Goal: Transaction & Acquisition: Purchase product/service

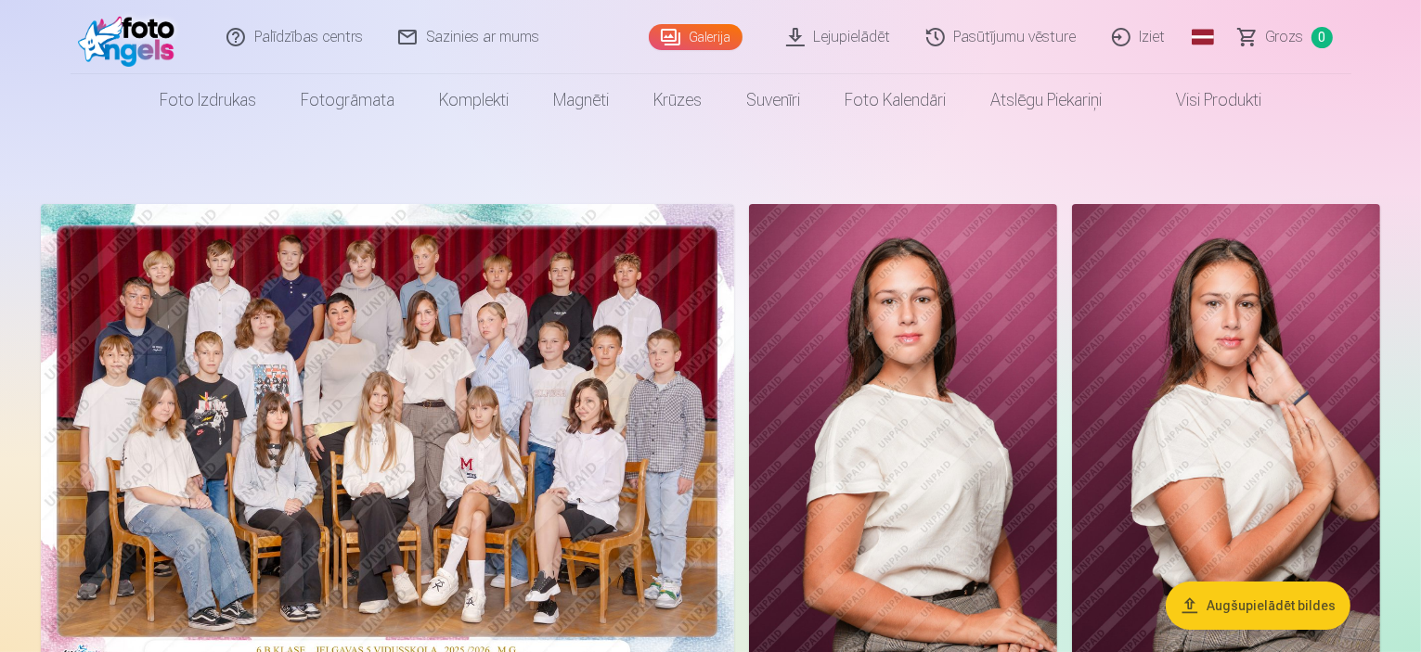
click at [879, 50] on link "Lejupielādēt" at bounding box center [839, 37] width 140 height 74
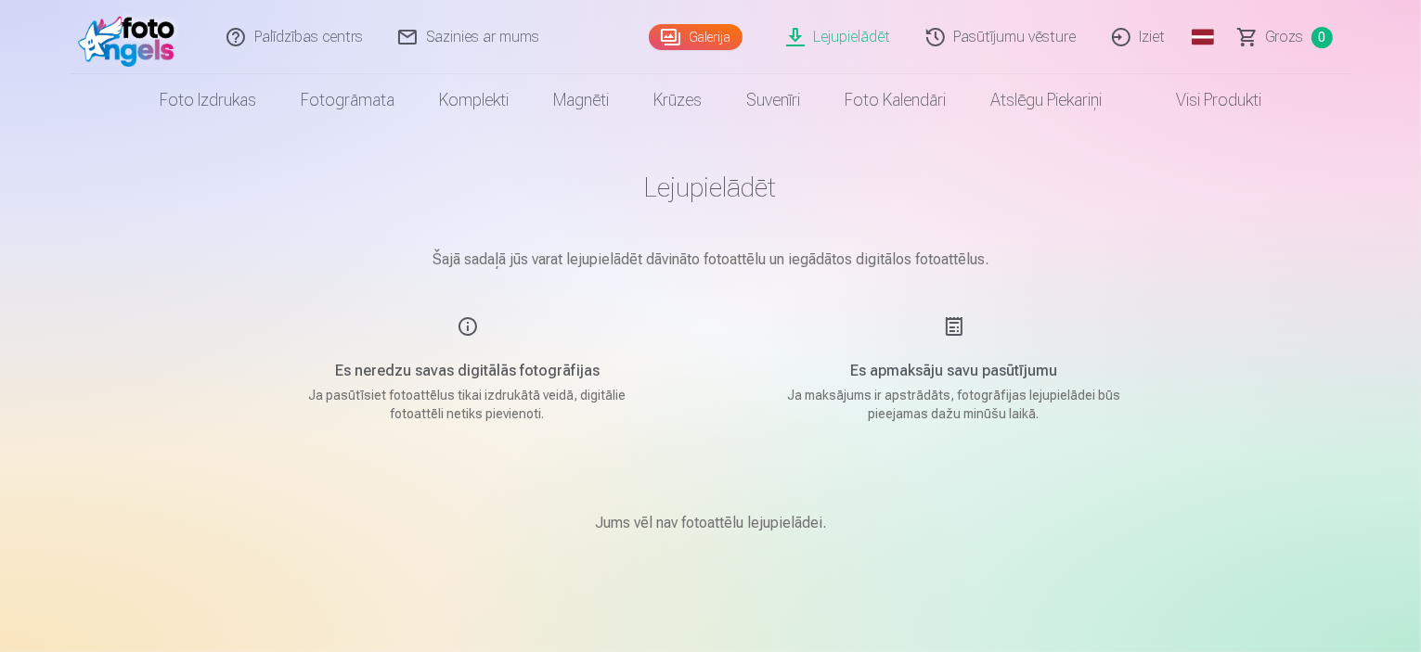
click at [818, 45] on link "Lejupielādēt" at bounding box center [839, 37] width 140 height 74
click at [713, 31] on link "Galerija" at bounding box center [696, 37] width 94 height 26
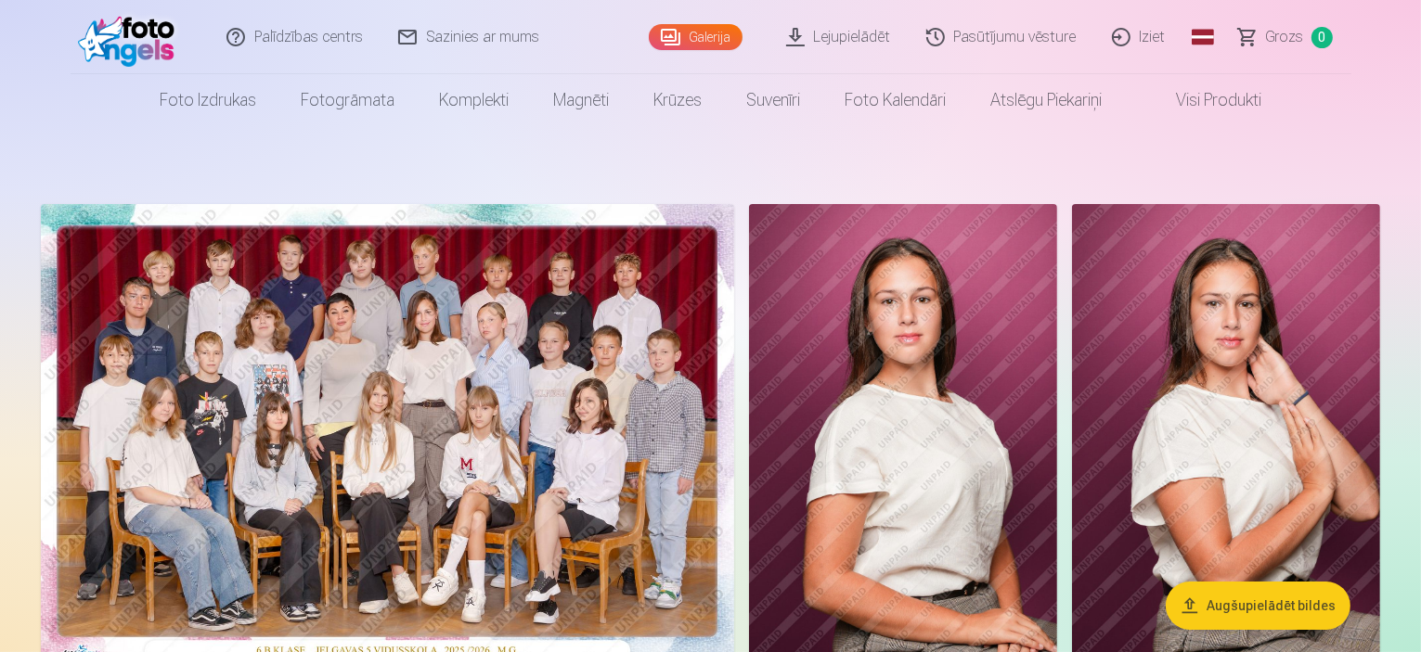
click at [926, 32] on link "Pasūtījumu vēsture" at bounding box center [1002, 37] width 186 height 74
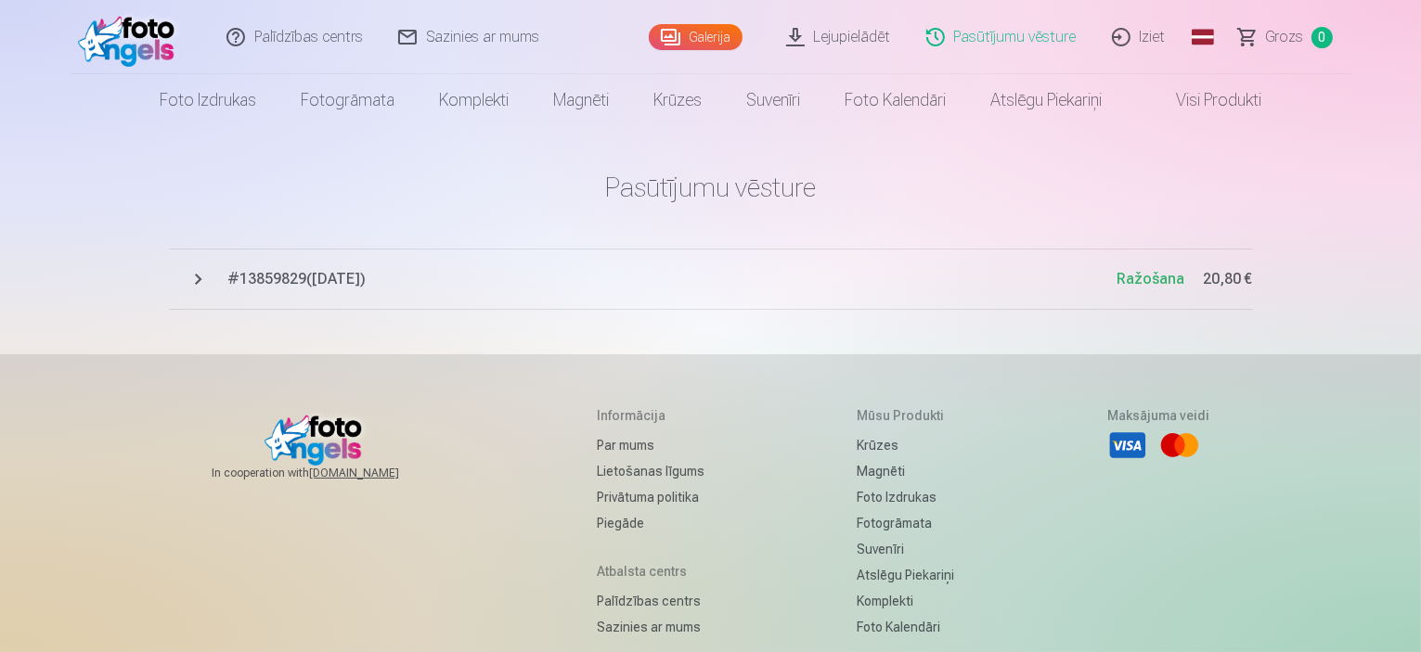
click at [327, 273] on span "# 13859829 ( [DATE] )" at bounding box center [672, 279] width 889 height 22
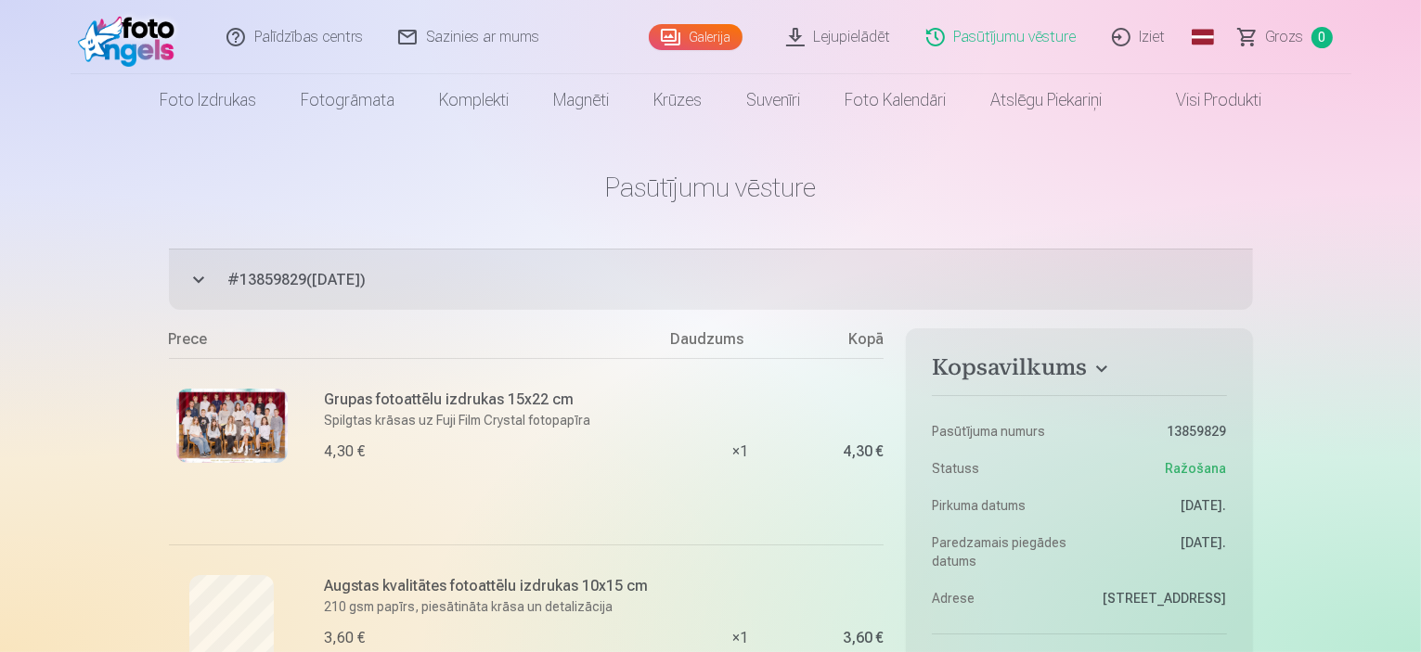
click at [810, 38] on link "Lejupielādēt" at bounding box center [839, 37] width 140 height 74
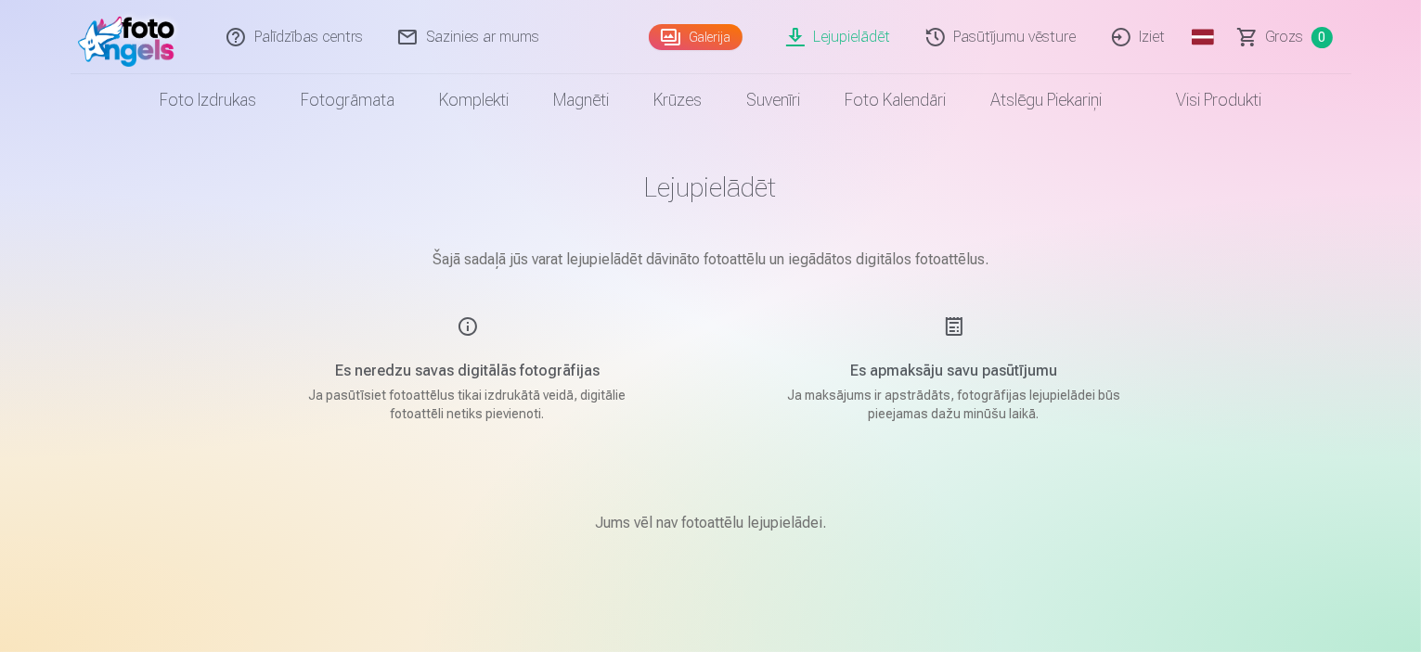
click at [946, 47] on link "Pasūtījumu vēsture" at bounding box center [1002, 37] width 186 height 74
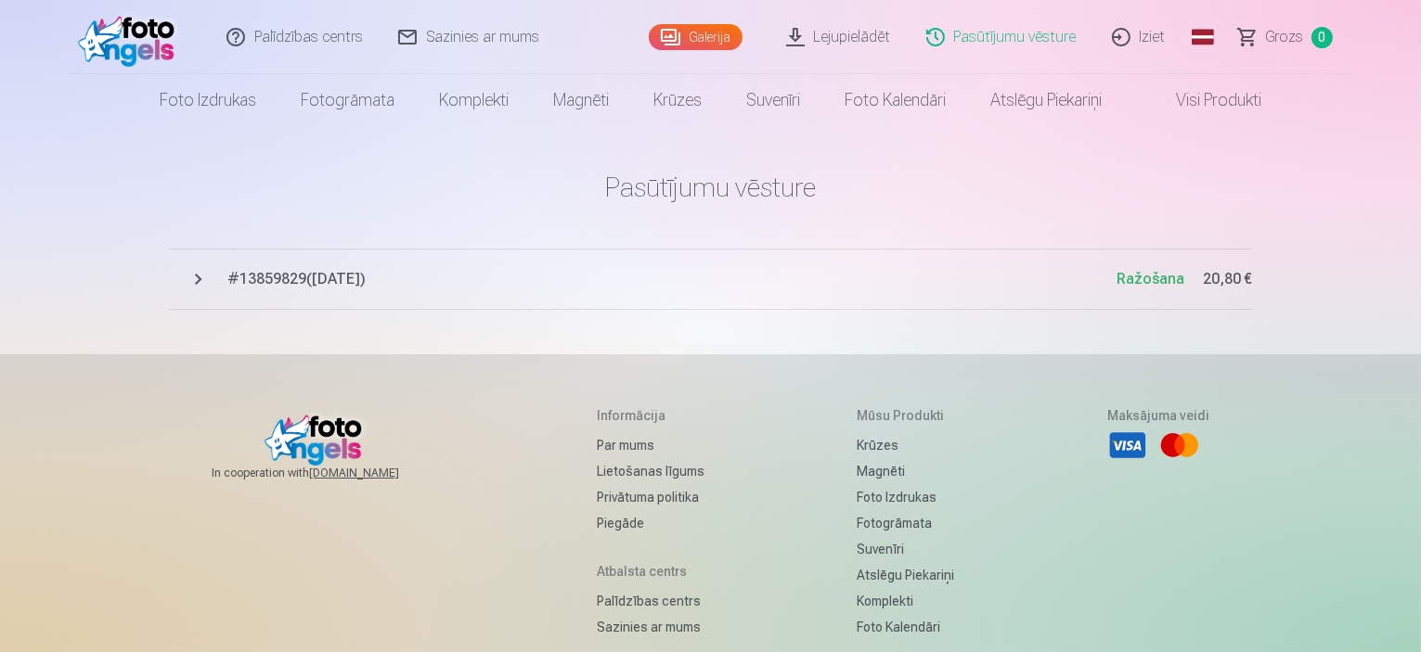
click at [380, 277] on span "# 13859829 ( [DATE] )" at bounding box center [672, 279] width 889 height 22
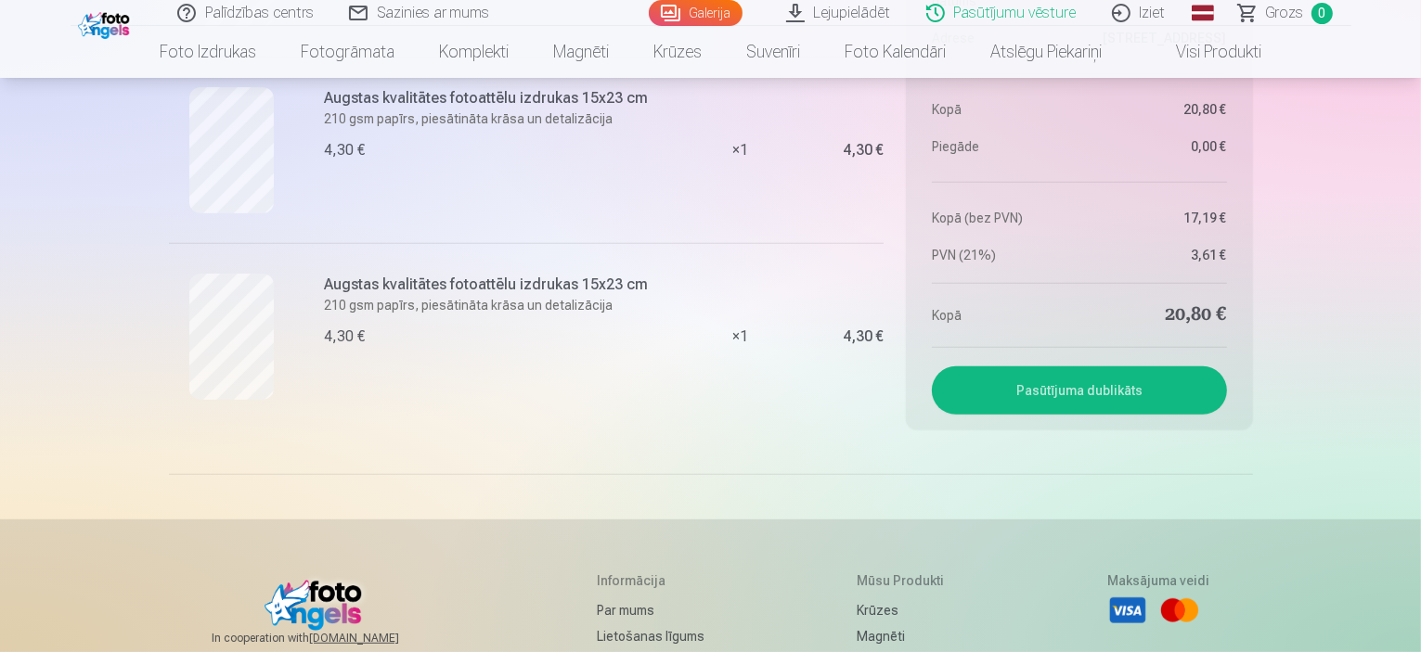
scroll to position [865, 0]
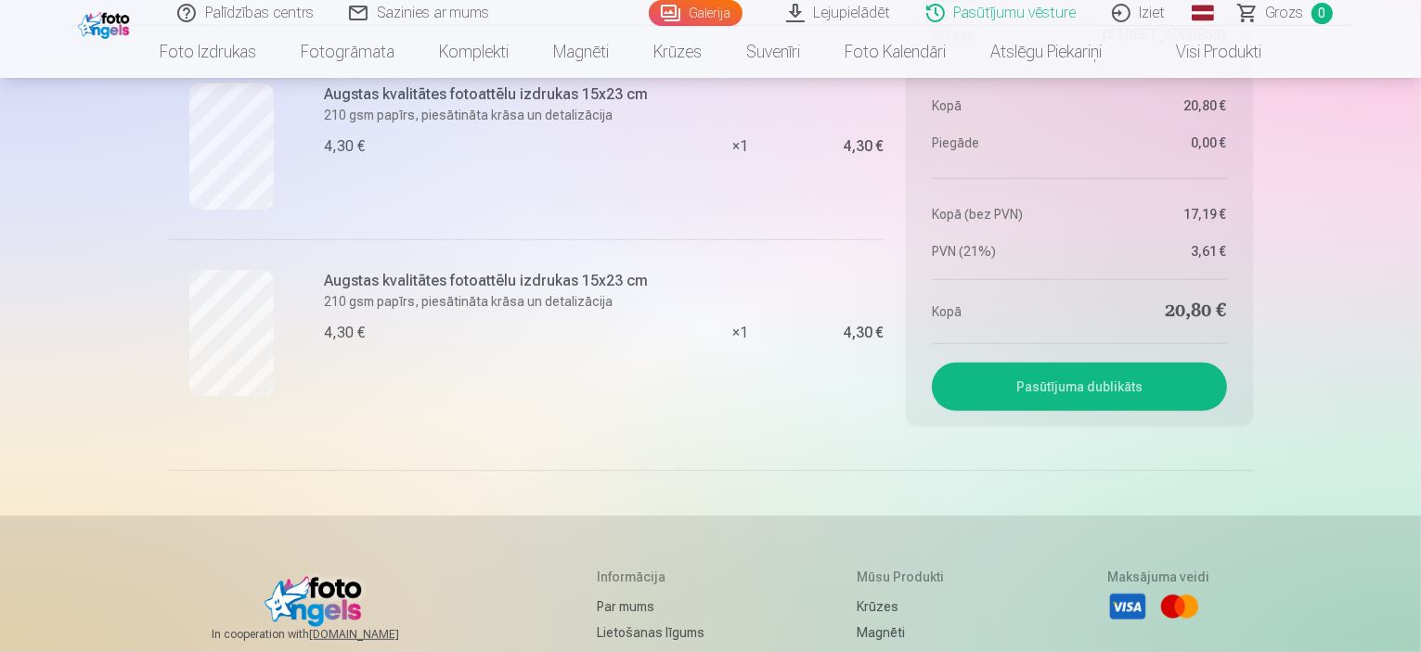
click at [408, 284] on h6 "Augstas kvalitātes fotoattēlu izdrukas 15x23 cm" at bounding box center [492, 281] width 335 height 22
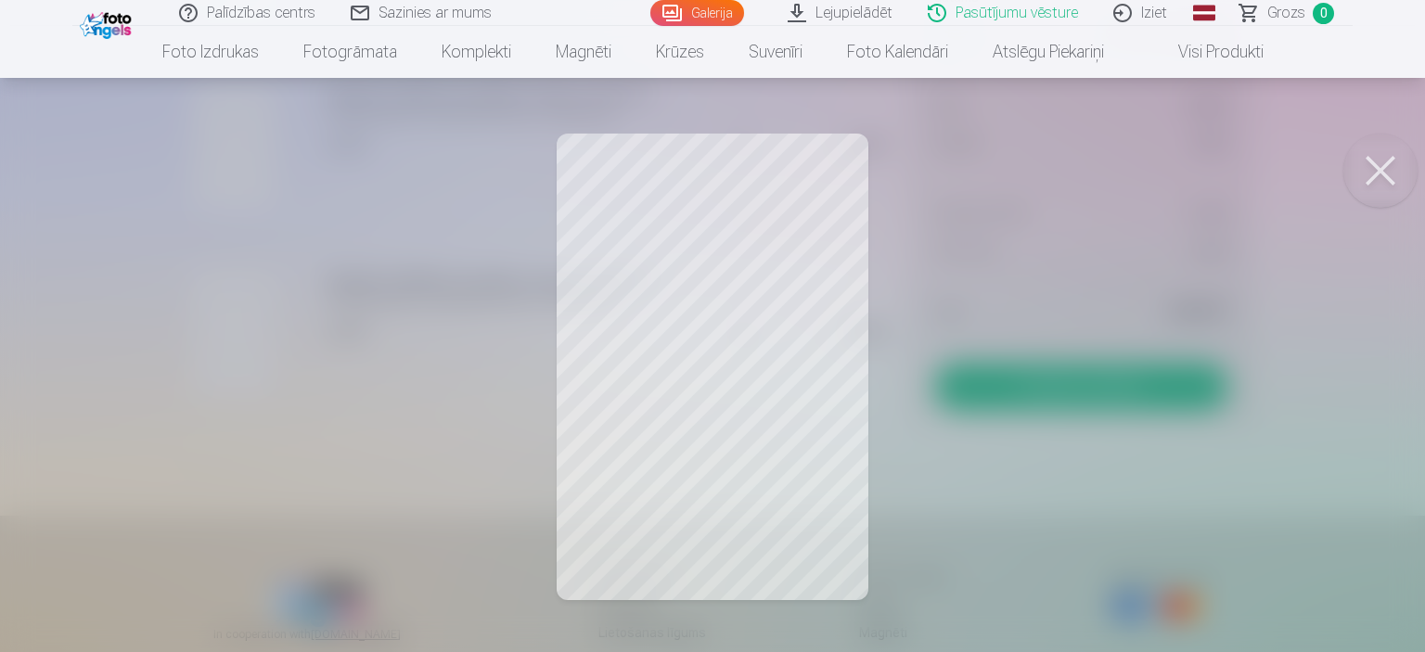
click at [697, 396] on div at bounding box center [712, 326] width 1425 height 652
click at [697, 396] on div "× 1" at bounding box center [739, 332] width 139 height 187
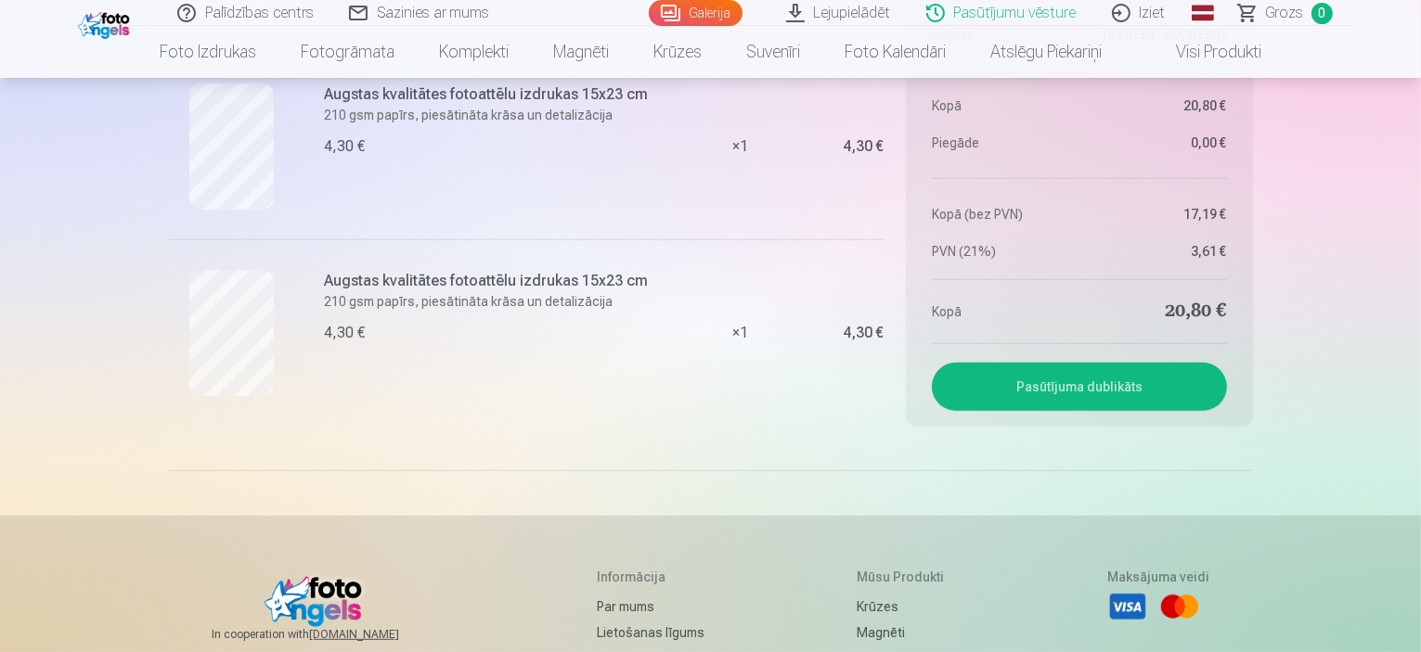
click at [697, 396] on div "× 1" at bounding box center [739, 332] width 139 height 187
click at [852, 26] on link "Foto kalendāri" at bounding box center [895, 52] width 146 height 52
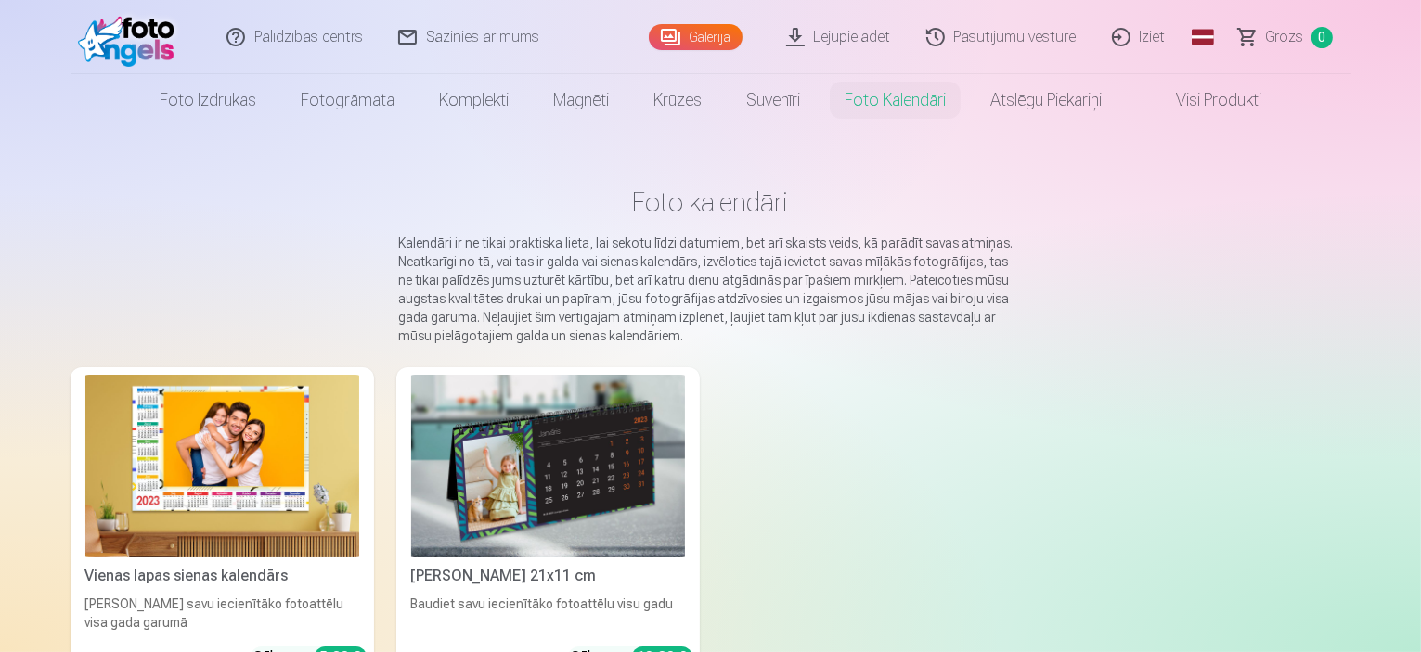
click at [852, 26] on link "Lejupielādēt" at bounding box center [839, 37] width 140 height 74
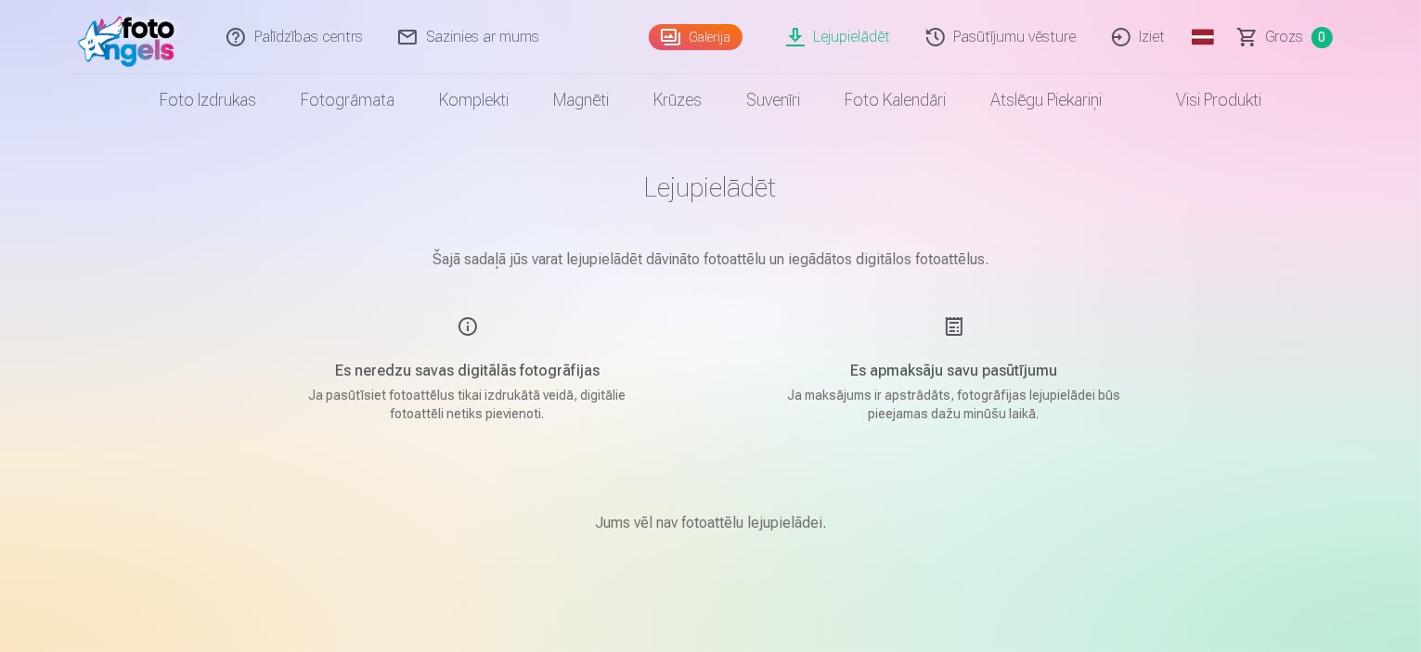
click at [942, 416] on p "Ja maksājums ir apstrādāts, fotogrāfijas lejupielādei būs pieejamas dažu minūšu…" at bounding box center [954, 404] width 353 height 37
click at [914, 394] on div "Es apmaksāju savu pasūtījumu Ja maksājums ir apstrādāts, fotogrāfijas lejupielā…" at bounding box center [954, 370] width 442 height 108
click at [934, 423] on main "Lejupielādēt Šajā sadaļā jūs varat lejupielādēt dāvināto fotoattēlu un iegādāto…" at bounding box center [711, 374] width 928 height 497
click at [690, 526] on p "Jums vēl nav fotoattēlu lejupielādei." at bounding box center [710, 523] width 231 height 22
drag, startPoint x: 471, startPoint y: 385, endPoint x: 561, endPoint y: 437, distance: 103.9
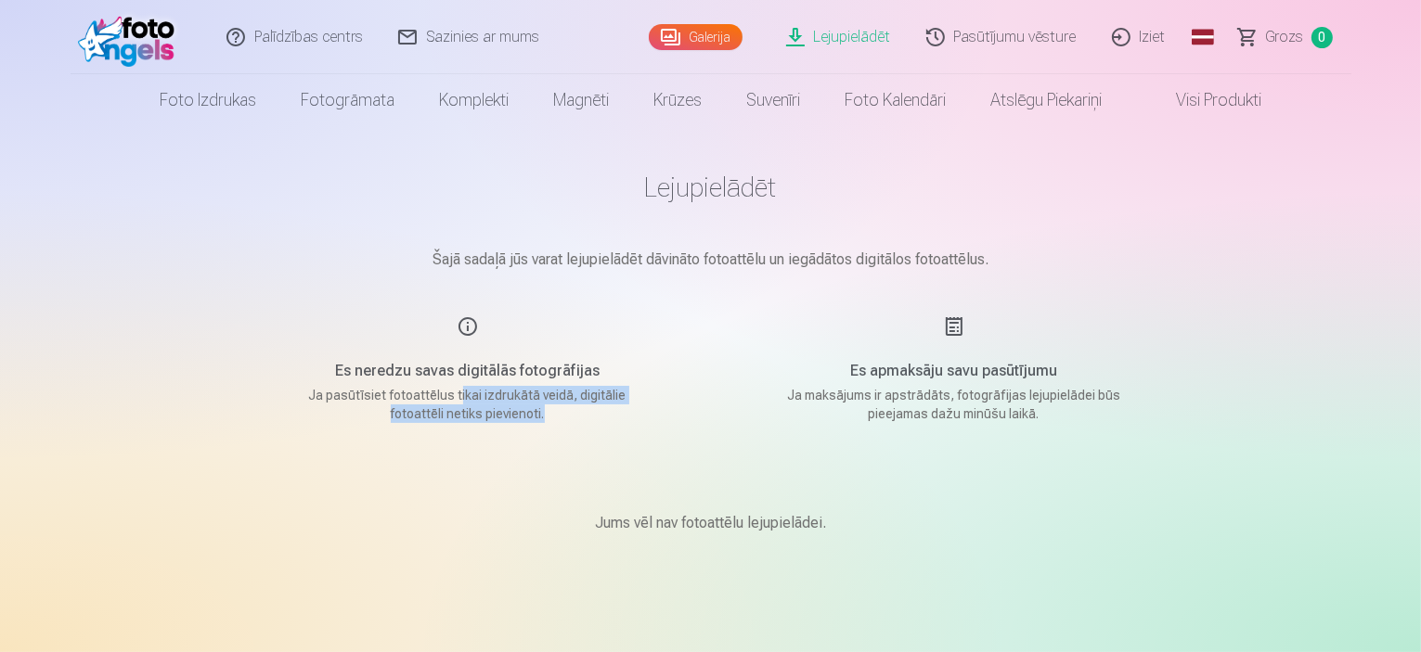
click at [561, 437] on main "Lejupielādēt Šajā sadaļā jūs varat lejupielādēt dāvināto fotoattēlu un iegādāto…" at bounding box center [711, 374] width 928 height 497
drag, startPoint x: 486, startPoint y: 398, endPoint x: 523, endPoint y: 406, distance: 38.0
click at [523, 406] on p "Ja pasūtīsiet fotoattēlus tikai izdrukātā veidā, digitālie fotoattēli netiks pi…" at bounding box center [467, 404] width 353 height 37
click at [464, 324] on div "Es neredzu savas digitālās fotogrāfijas Ja pasūtīsiet fotoattēlus tikai izdrukā…" at bounding box center [468, 370] width 442 height 108
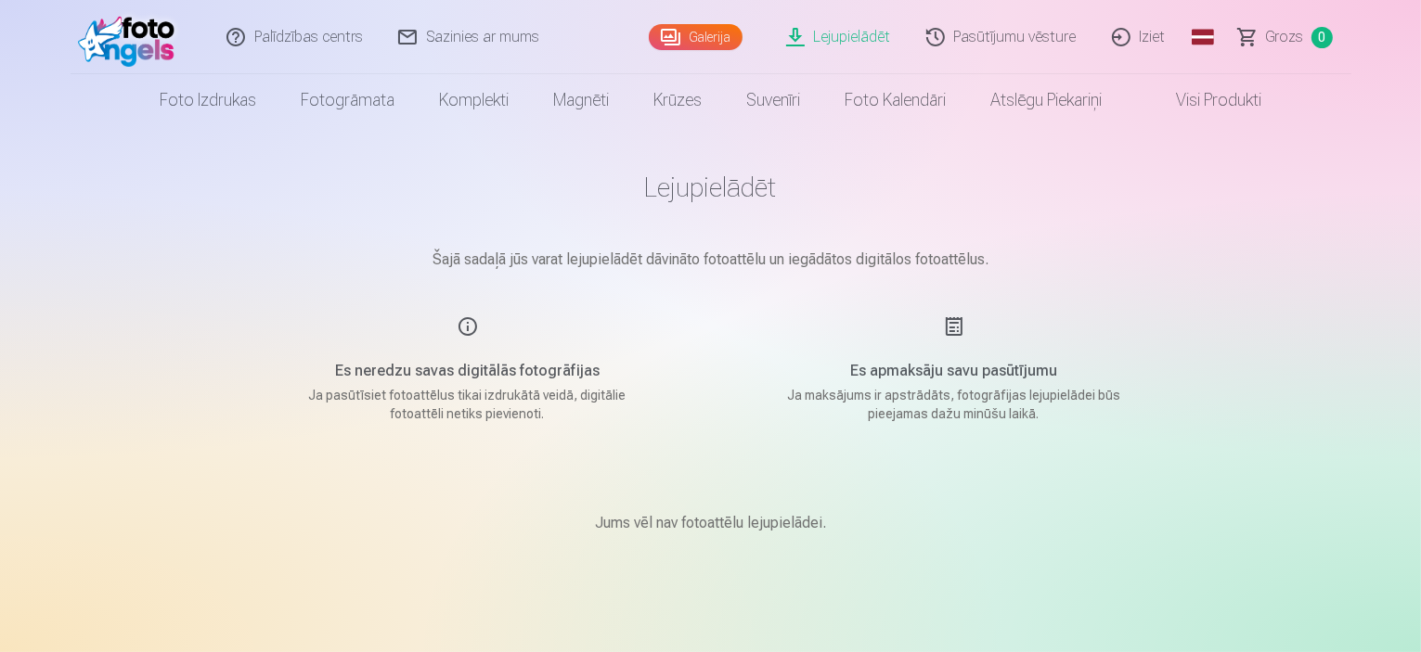
click at [1227, 113] on link "Visi produkti" at bounding box center [1204, 100] width 160 height 52
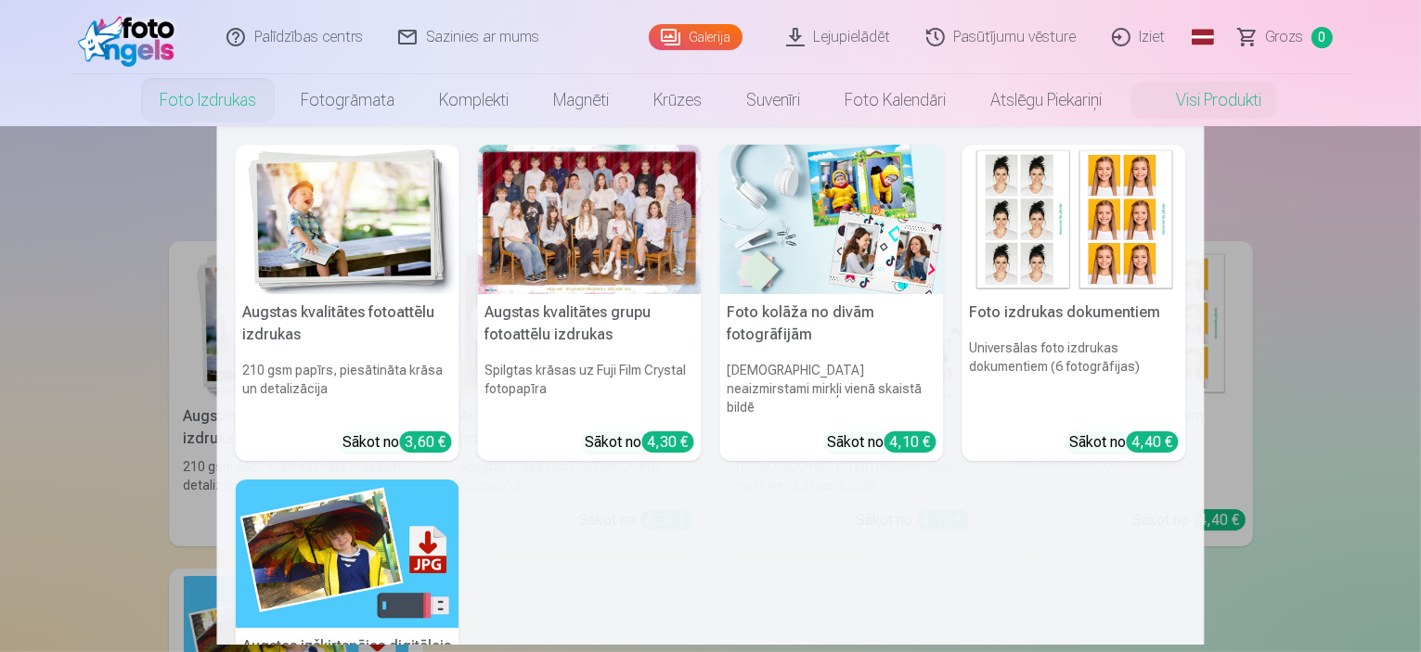
click at [216, 87] on link "Foto izdrukas" at bounding box center [207, 100] width 141 height 52
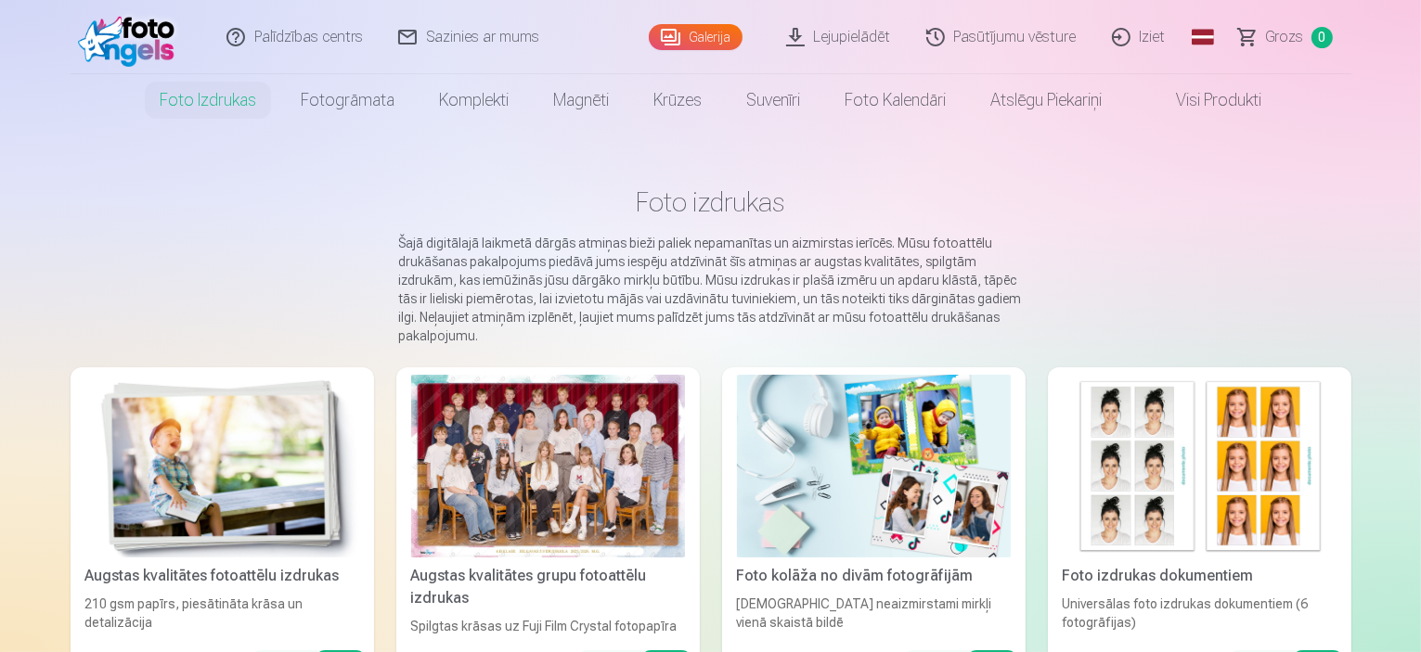
click at [668, 45] on link "Galerija" at bounding box center [696, 37] width 94 height 26
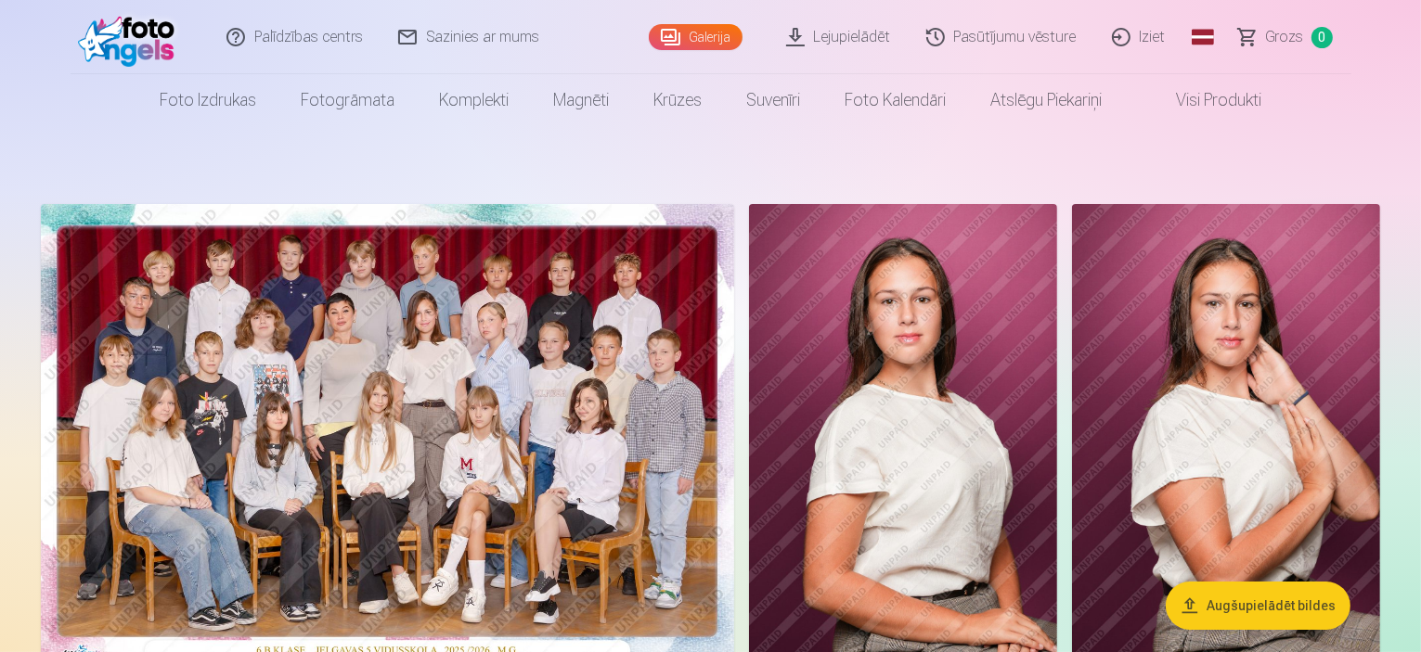
click at [839, 44] on link "Lejupielādēt" at bounding box center [839, 37] width 140 height 74
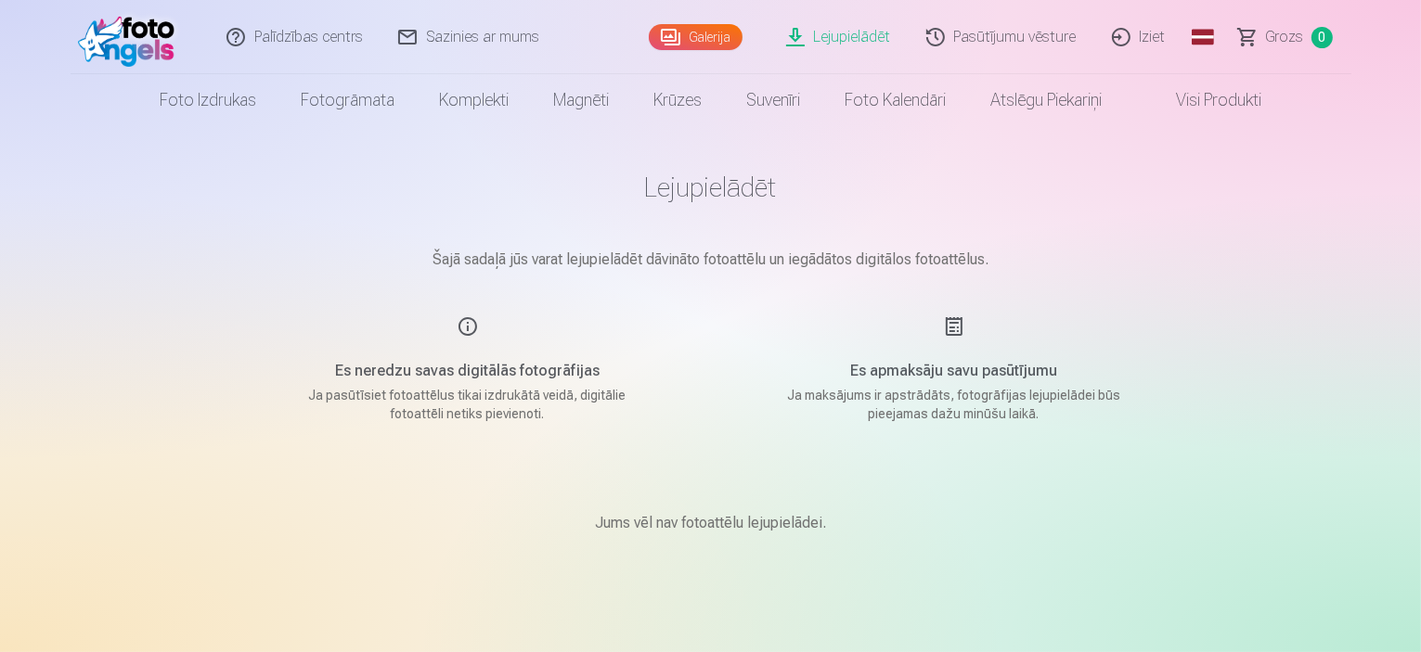
click at [574, 335] on div "Es neredzu savas digitālās fotogrāfijas Ja pasūtīsiet fotoattēlus tikai izdrukā…" at bounding box center [468, 370] width 442 height 108
click at [972, 41] on link "Pasūtījumu vēsture" at bounding box center [1002, 37] width 186 height 74
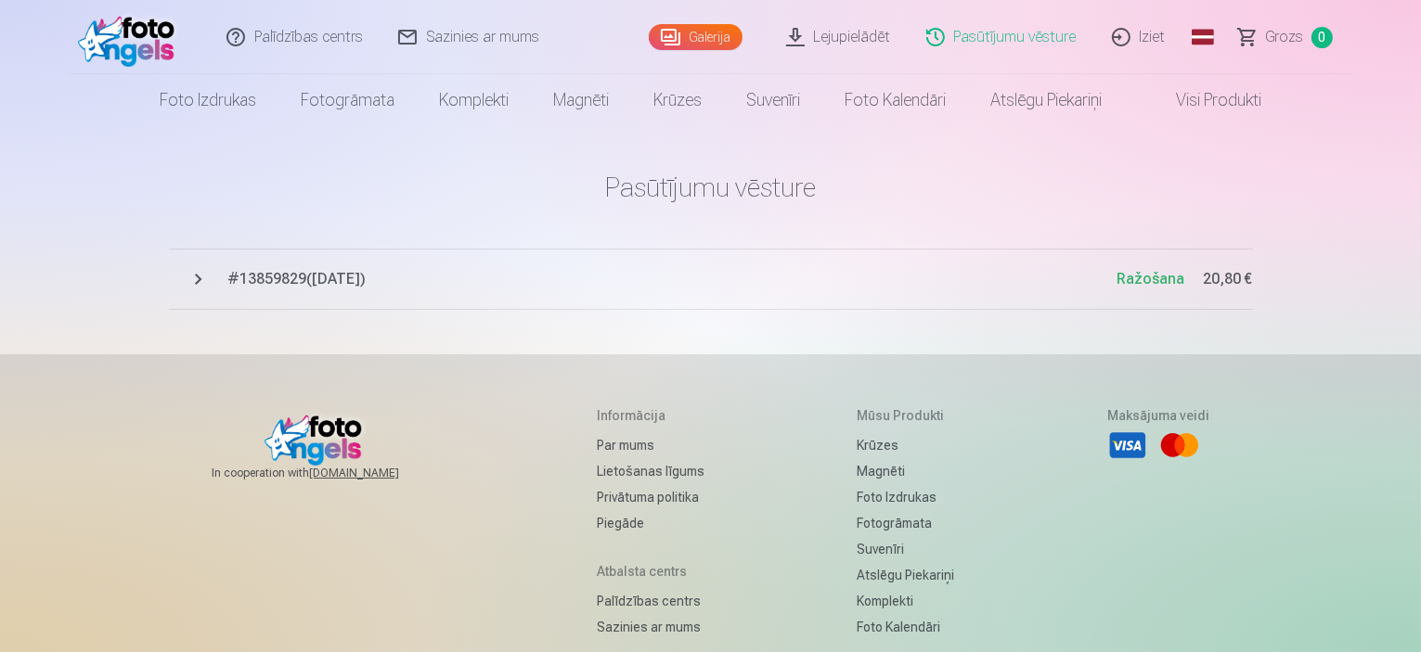
click at [358, 296] on button "# 13859829 ( [DATE] ) Ražošana 20,80 €" at bounding box center [711, 279] width 1084 height 61
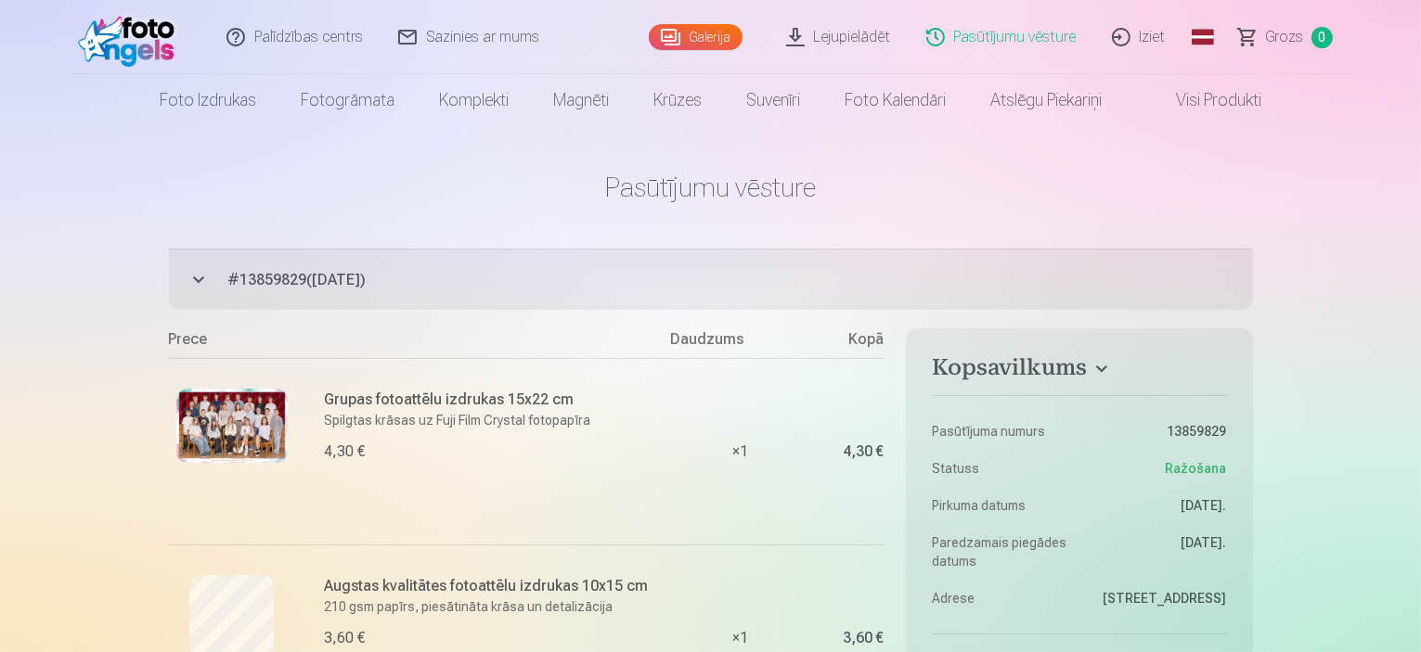
click at [415, 173] on img at bounding box center [348, 219] width 224 height 149
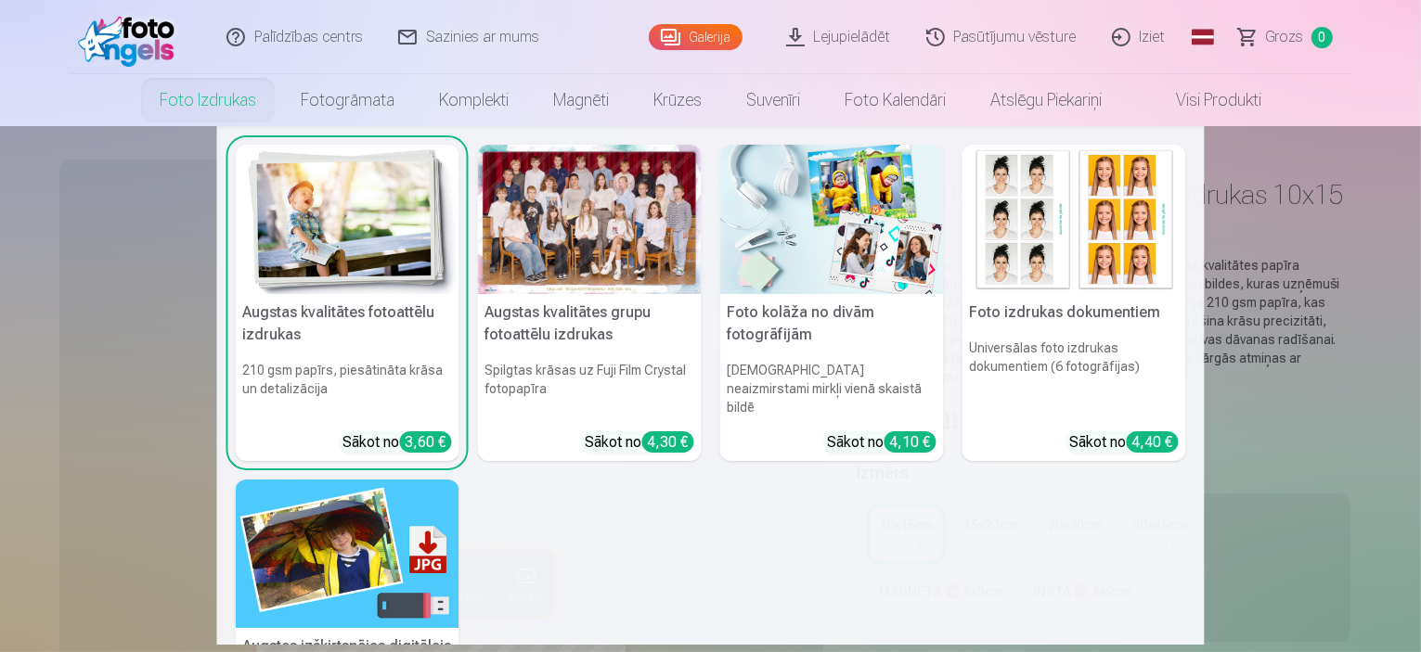
click at [1381, 237] on nav "Augstas kvalitātes fotoattēlu izdrukas 210 gsm papīrs, piesātināta krāsa un det…" at bounding box center [710, 385] width 1421 height 519
click at [434, 370] on h6 "210 gsm papīrs, piesātināta krāsa un detalizācija" at bounding box center [348, 389] width 224 height 71
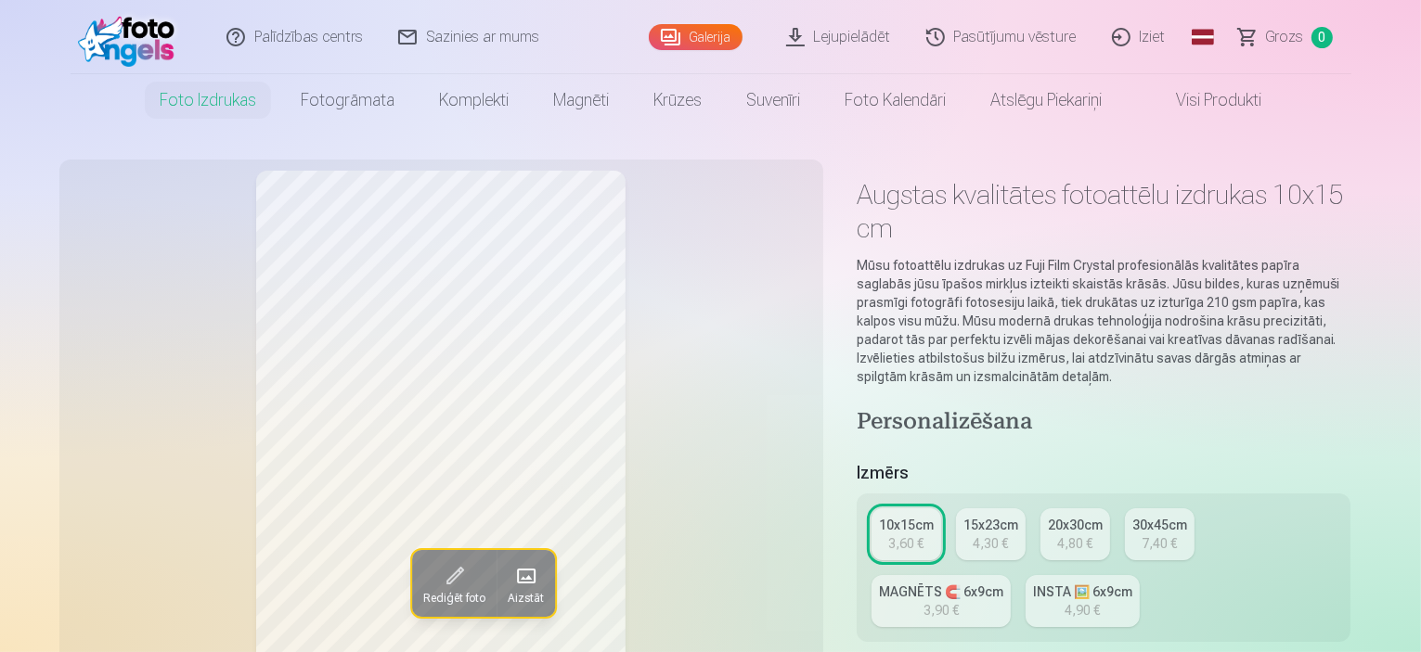
click at [1299, 34] on span "Grozs" at bounding box center [1285, 37] width 38 height 22
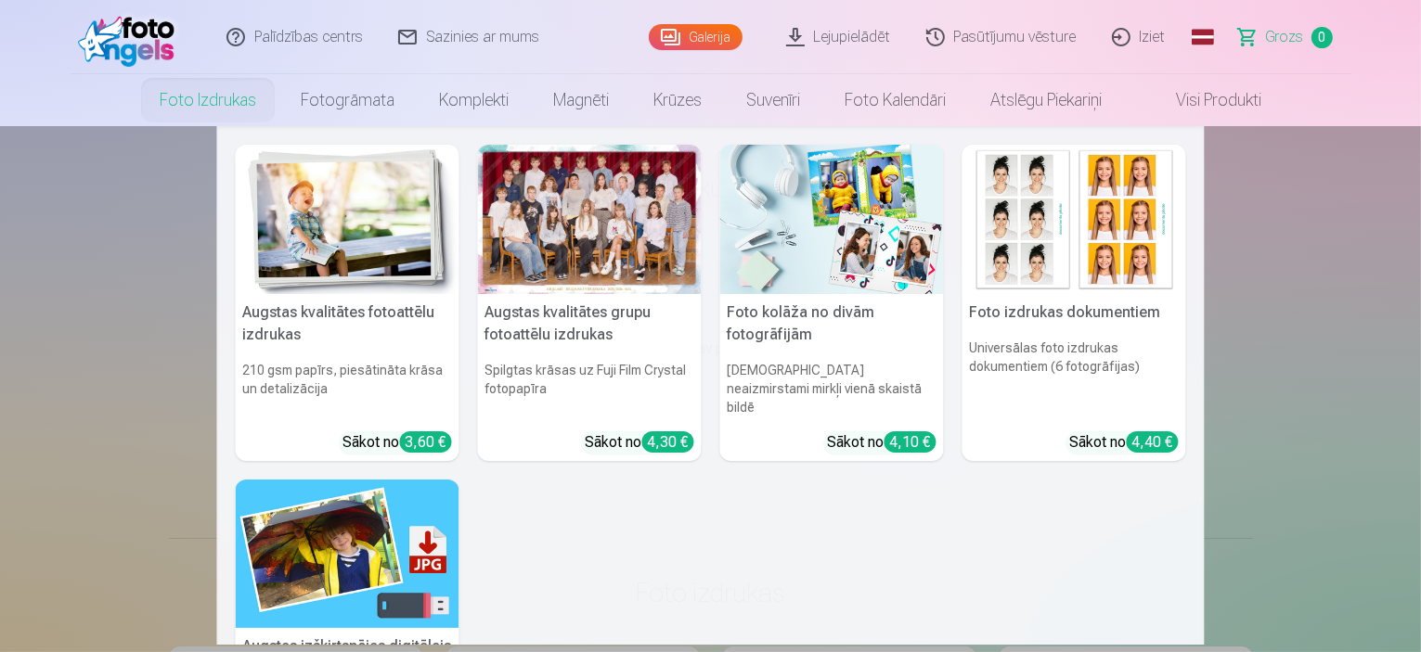
click at [186, 98] on link "Foto izdrukas" at bounding box center [207, 100] width 141 height 52
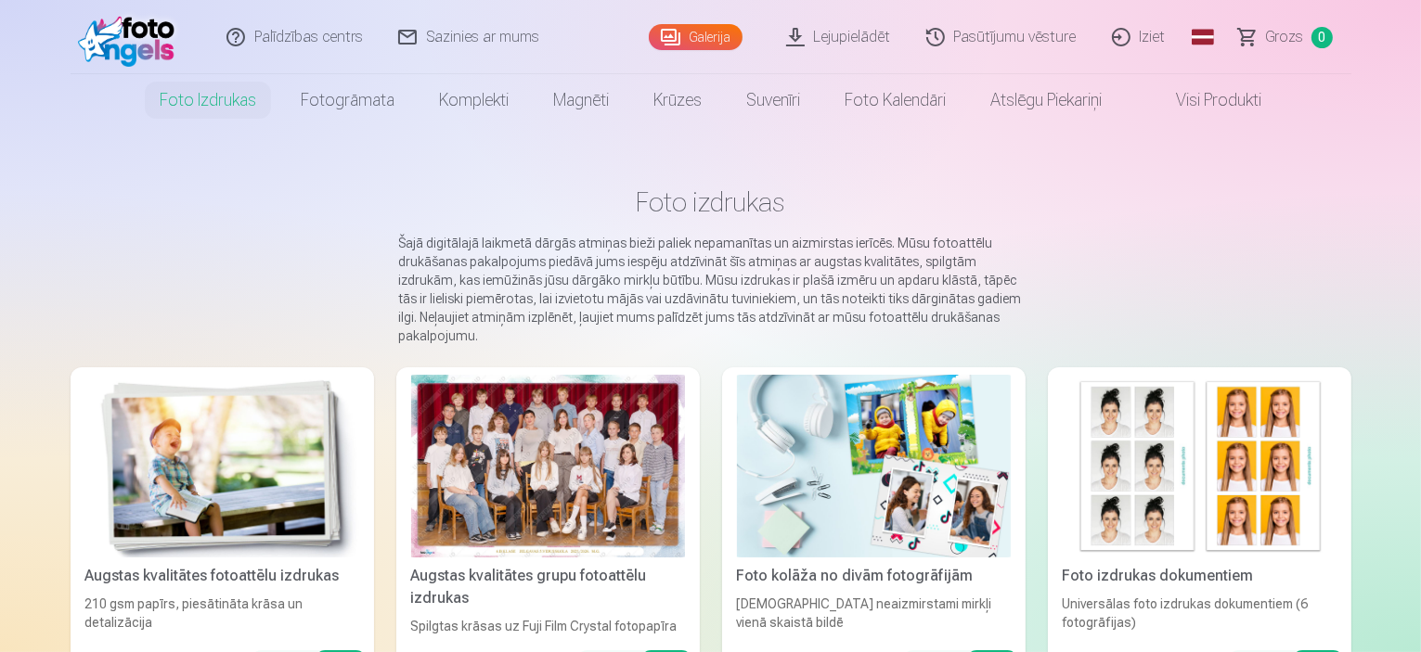
click at [679, 26] on link "Galerija" at bounding box center [696, 37] width 94 height 26
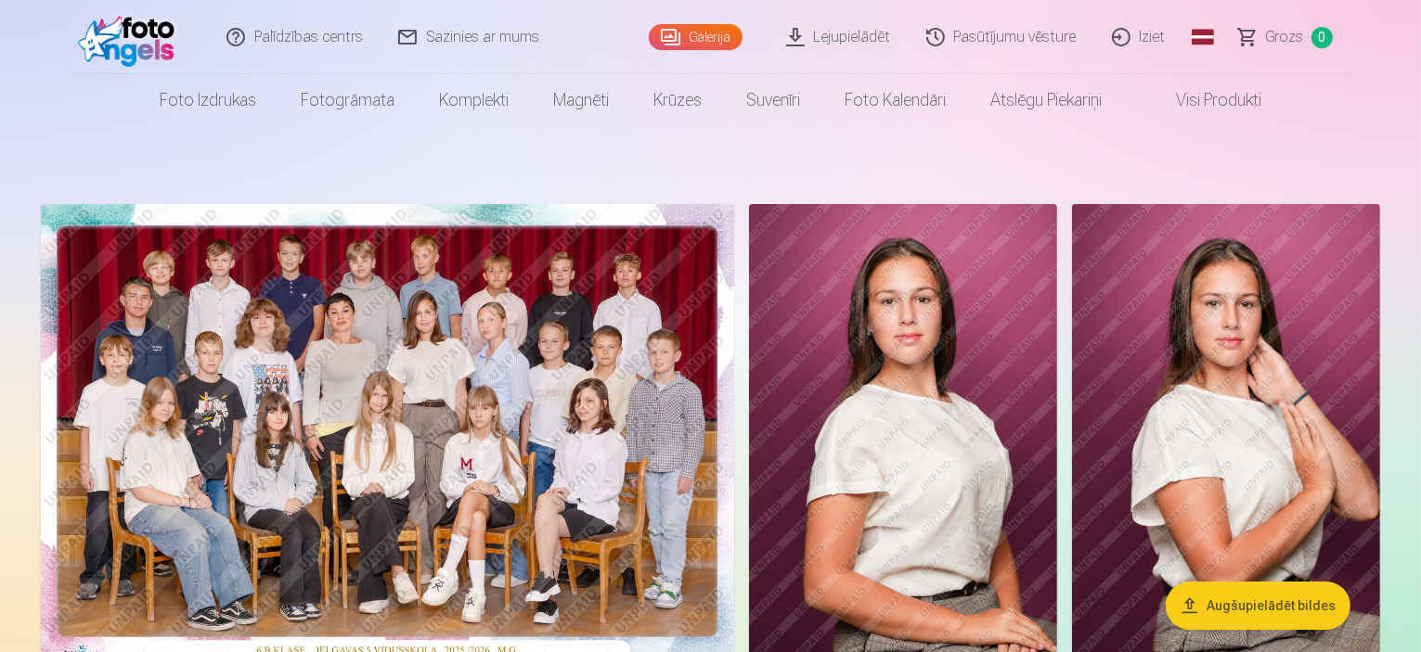
click at [865, 46] on link "Lejupielādēt" at bounding box center [839, 37] width 140 height 74
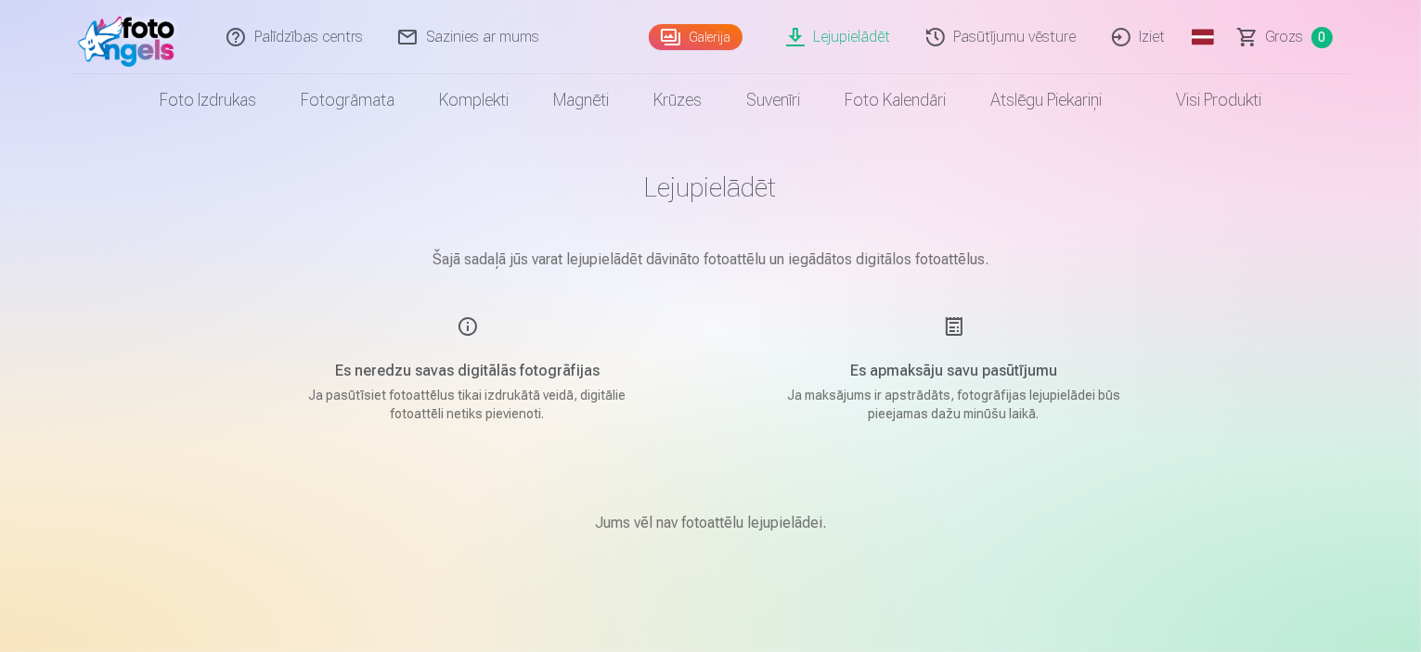
click at [699, 47] on link "Galerija" at bounding box center [696, 37] width 94 height 26
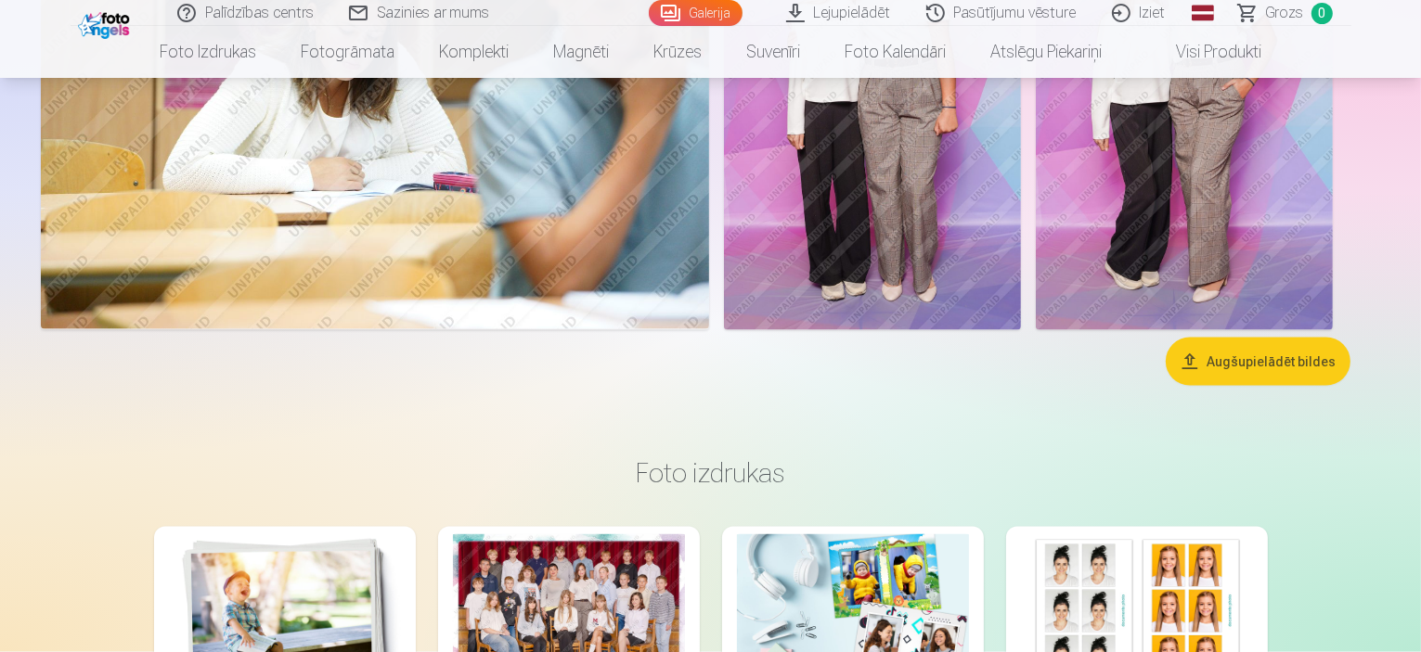
scroll to position [2284, 0]
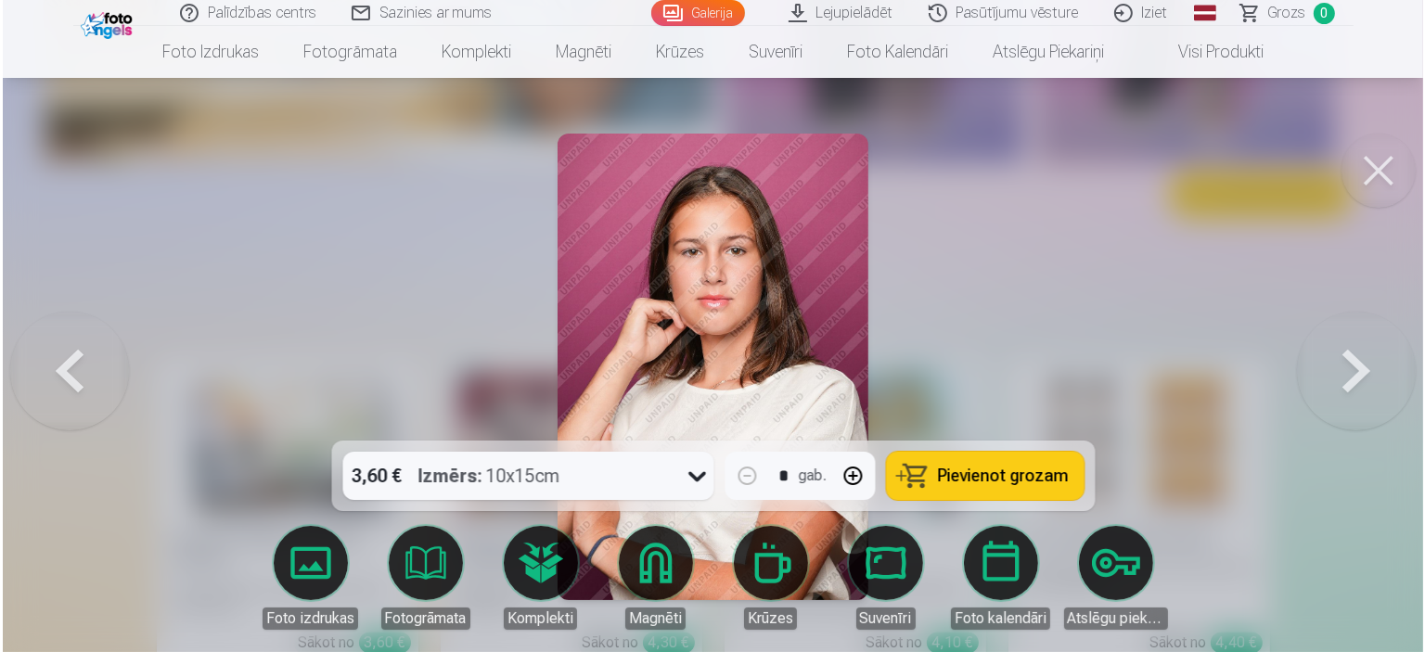
scroll to position [3030, 0]
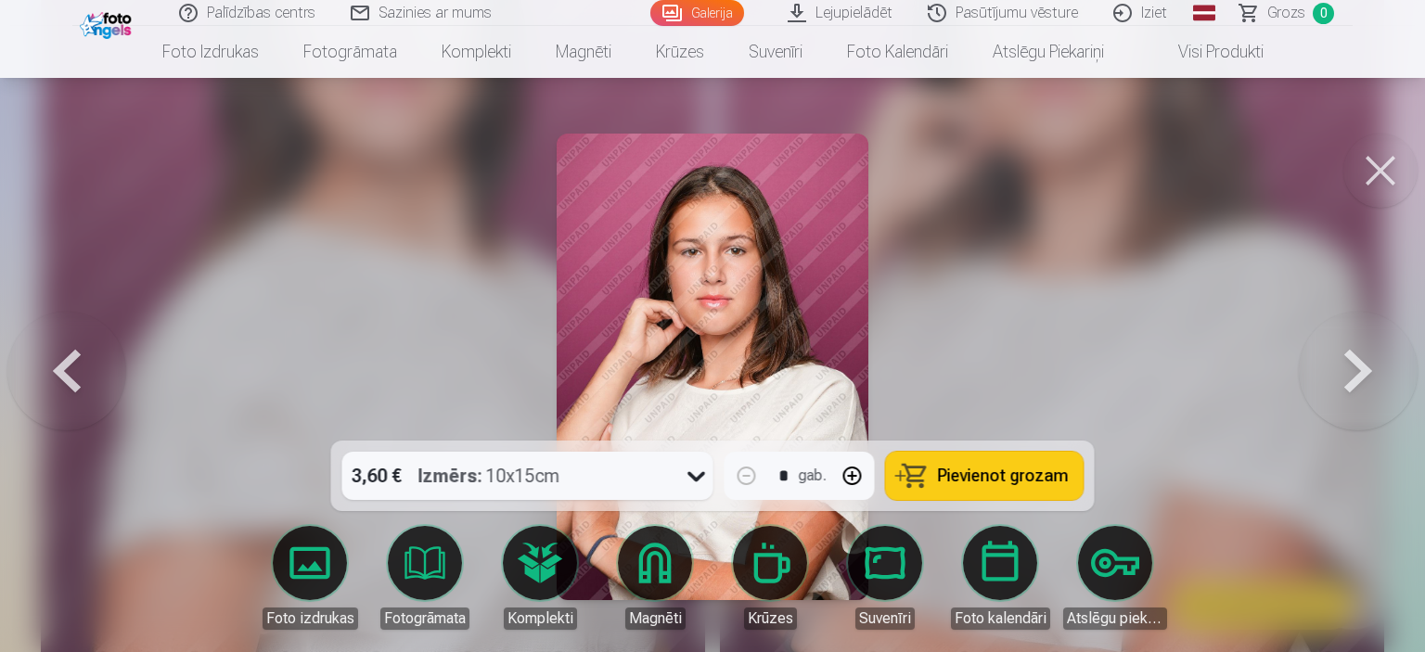
click at [698, 472] on icon at bounding box center [697, 476] width 30 height 30
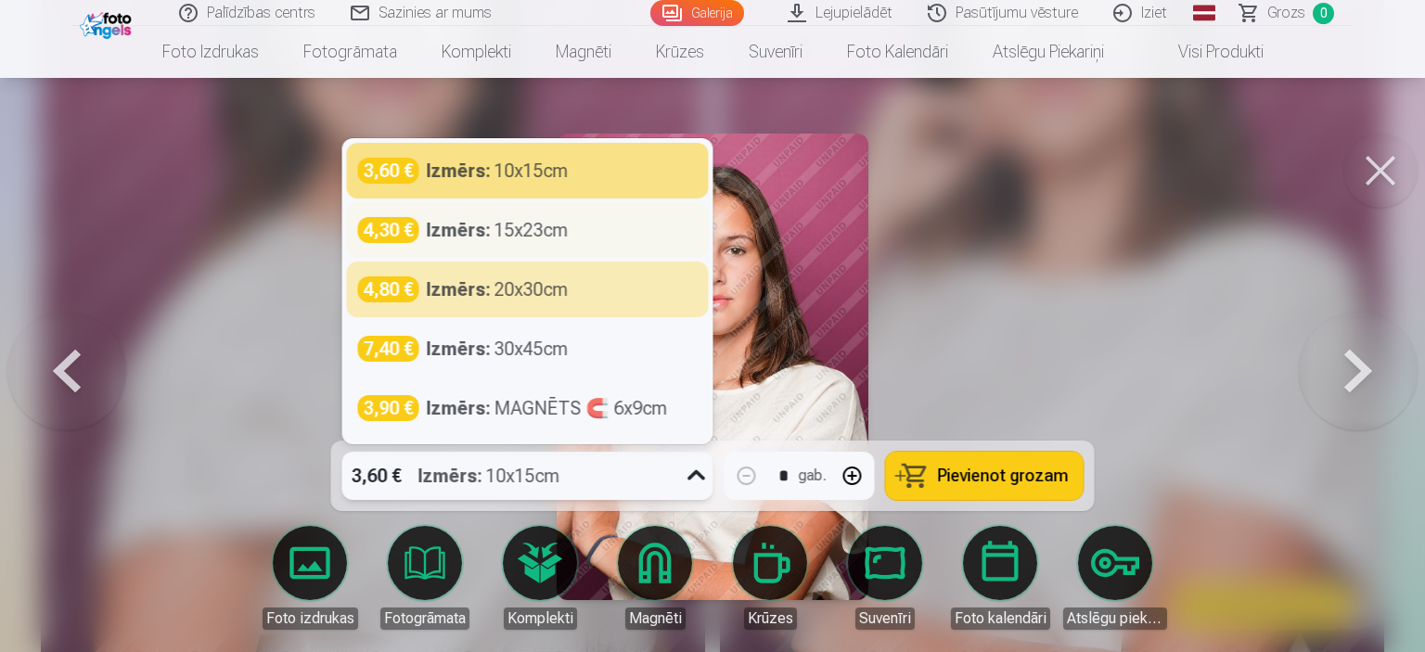
click at [608, 255] on div "4,30 € Izmērs : 15x23cm" at bounding box center [528, 230] width 362 height 56
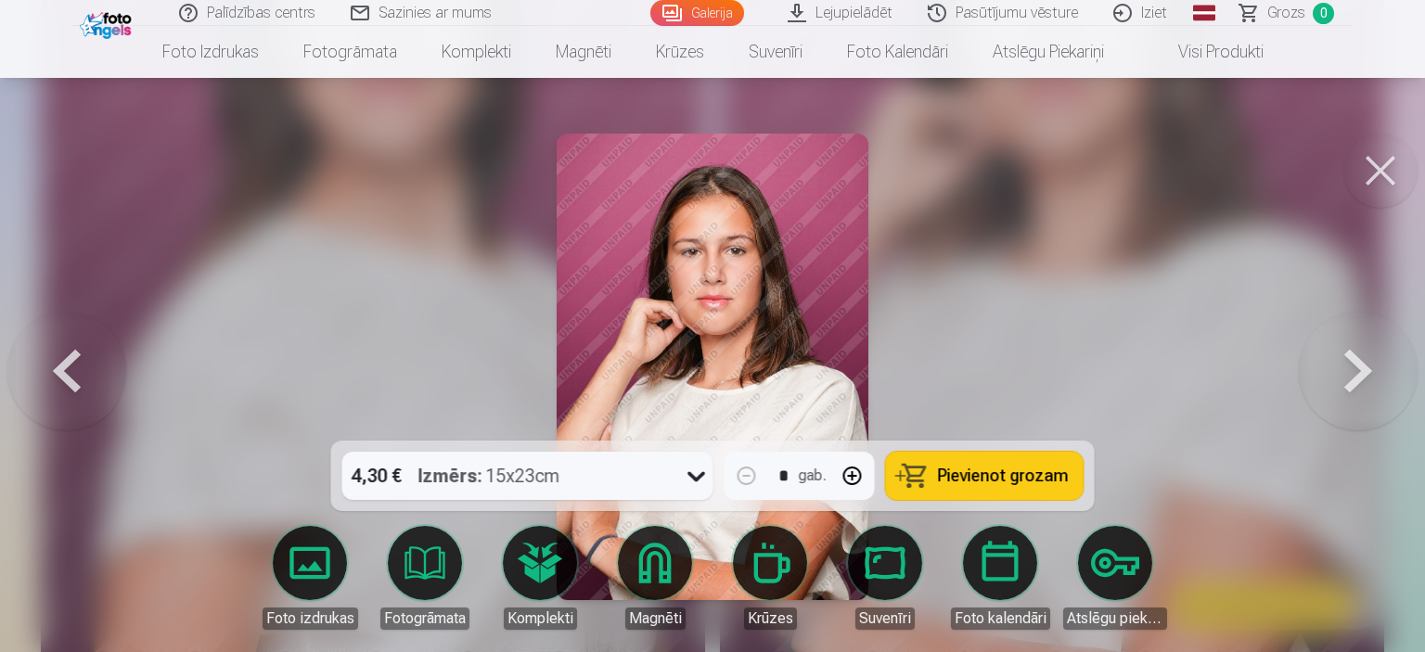
click at [1034, 468] on span "Pievienot grozam" at bounding box center [1003, 476] width 131 height 17
click at [1284, 10] on span "Grozs" at bounding box center [1287, 13] width 38 height 22
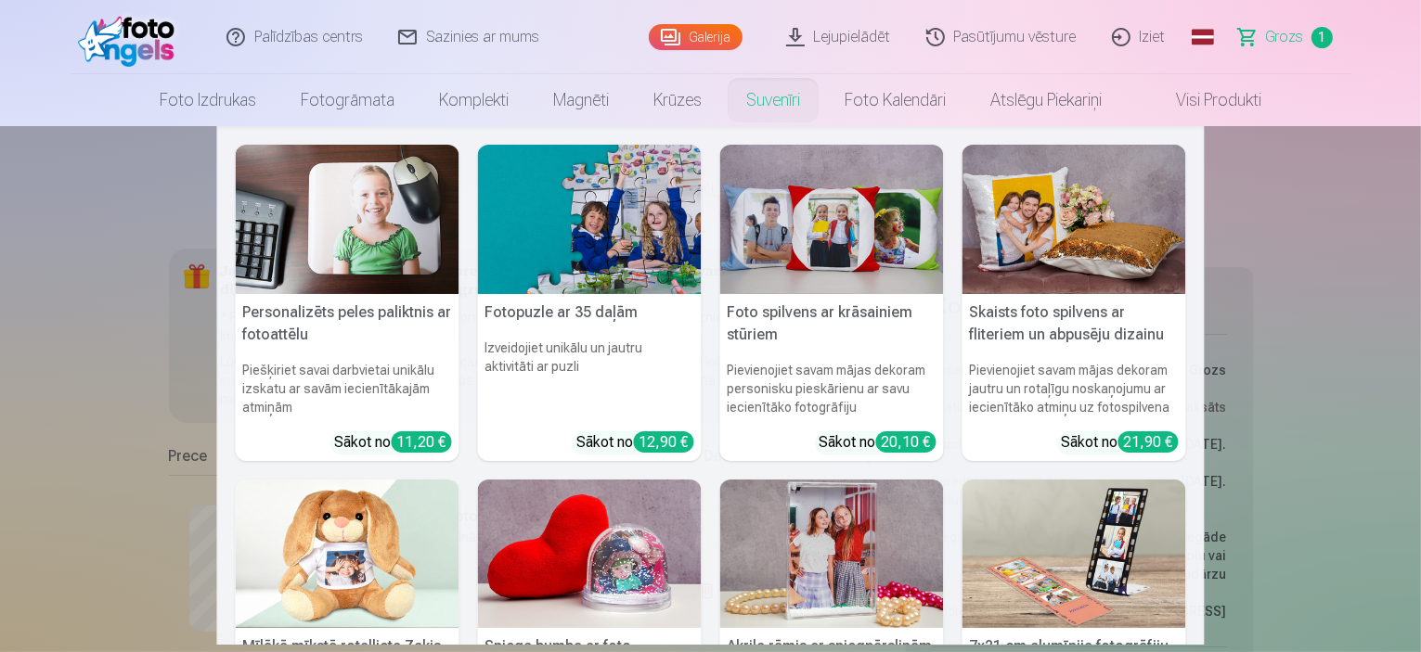
click at [82, 409] on nav "Personalizēts peles paliktnis ar fotoattēlu Piešķiriet savai darbvietai unikālu…" at bounding box center [710, 385] width 1421 height 519
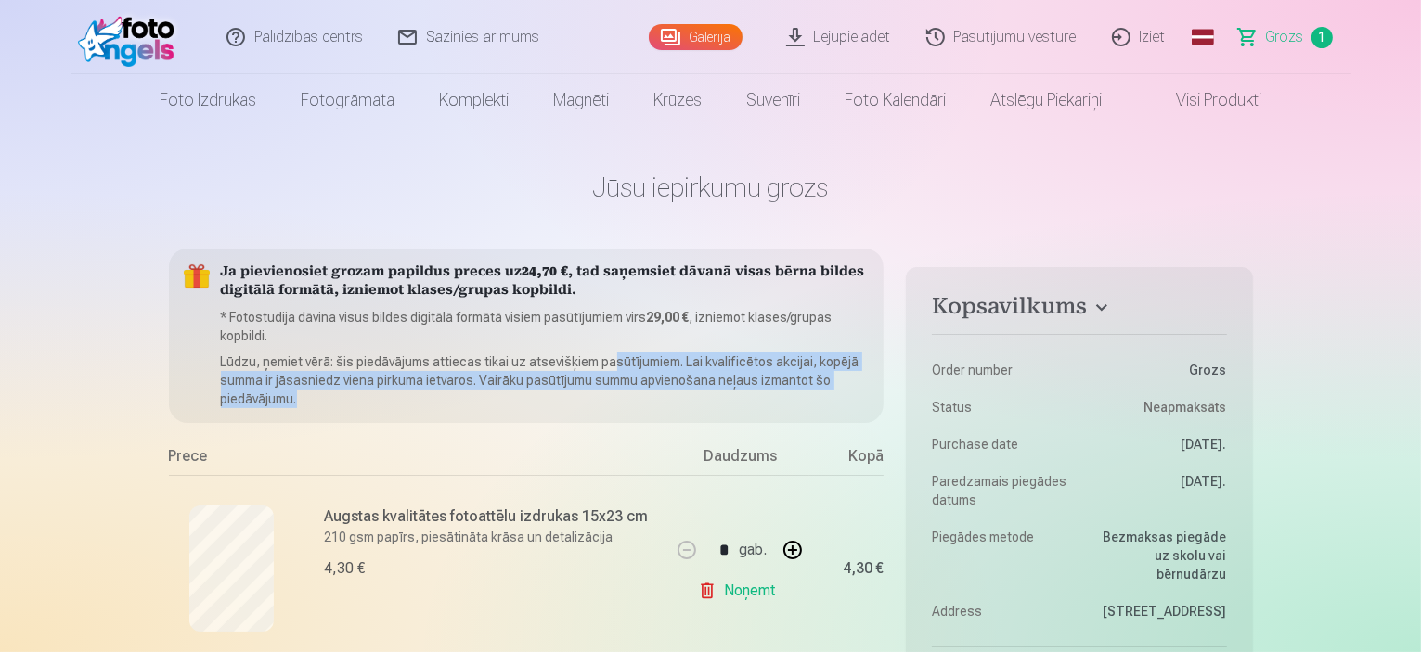
drag, startPoint x: 622, startPoint y: 366, endPoint x: 681, endPoint y: 402, distance: 69.5
click at [681, 402] on p "Lūdzu, ņemiet vērā: šis piedāvājums attiecas tikai uz atsevišķiem pasūtījumiem.…" at bounding box center [545, 381] width 649 height 56
click at [672, 426] on div "Ja pievienosiet grozam papildus preces uz 24,70 € , tad saņemsiet dāvanā visas …" at bounding box center [526, 455] width 715 height 413
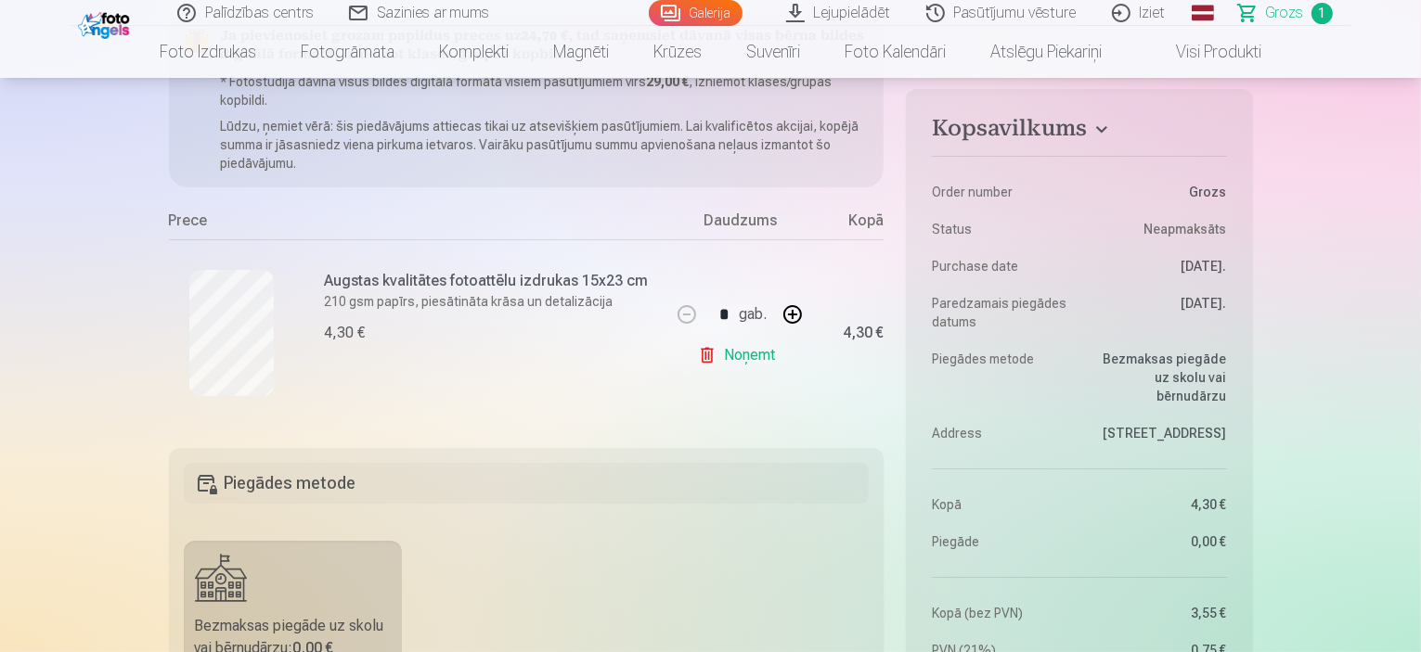
scroll to position [226, 0]
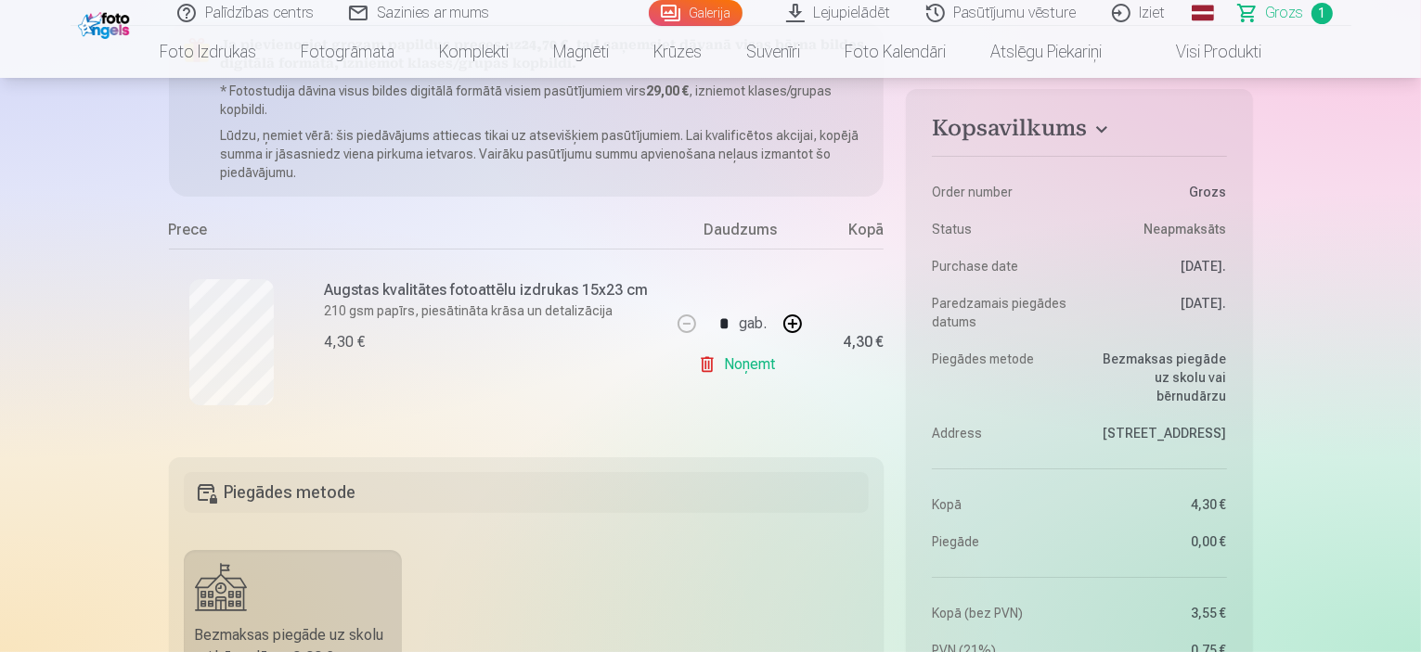
click at [1055, 1] on link "Pasūtījumu vēsture" at bounding box center [1002, 13] width 186 height 26
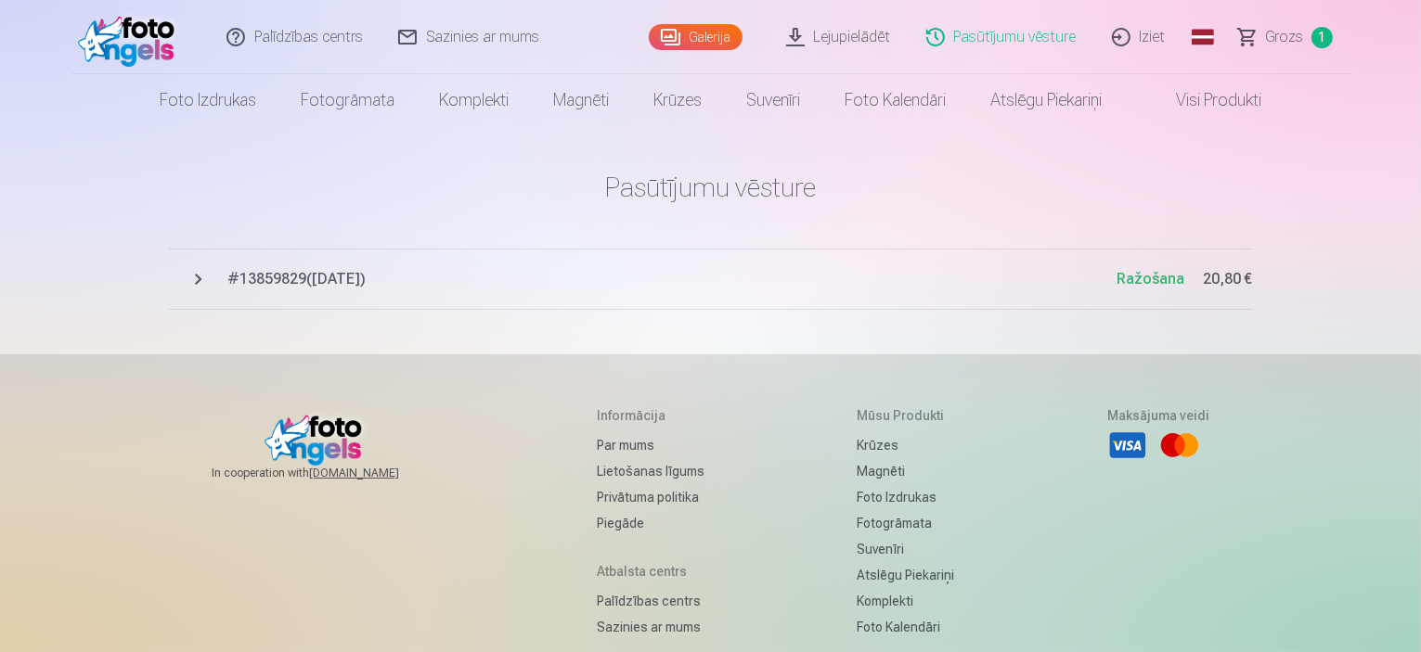
click at [365, 281] on span "# 13859829 ( [DATE] )" at bounding box center [672, 279] width 889 height 22
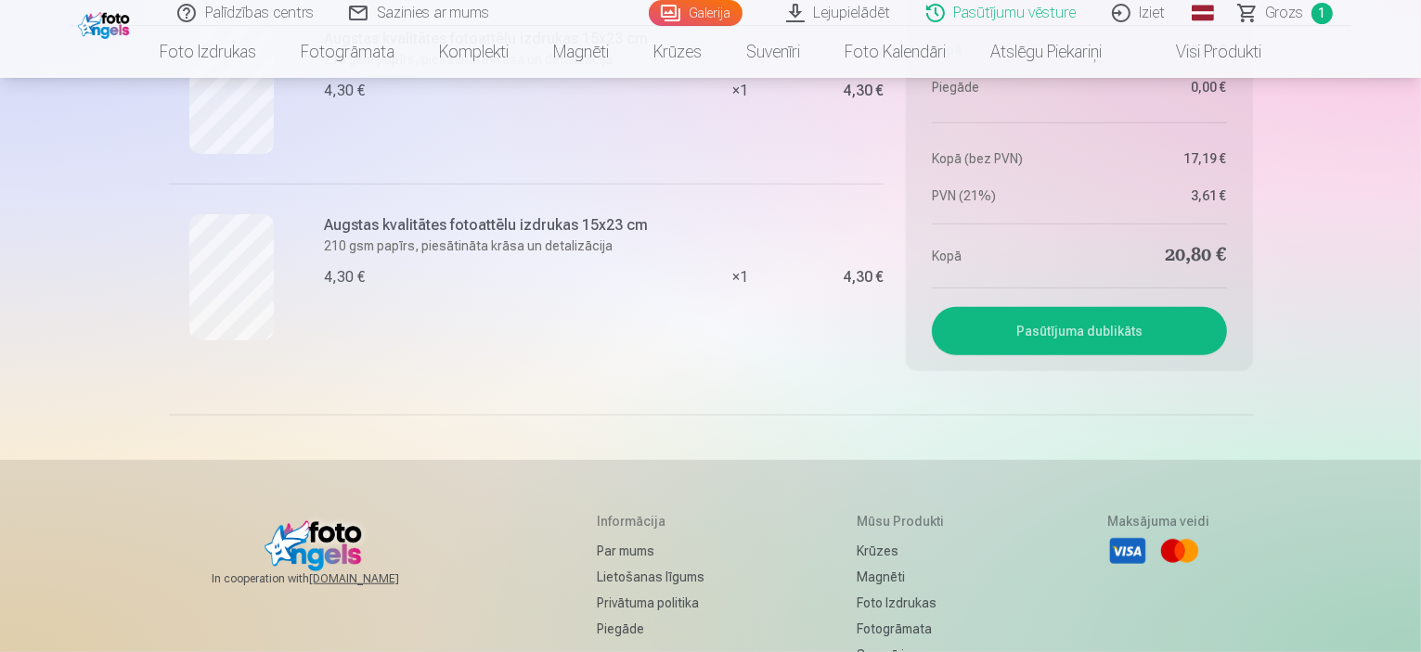
scroll to position [922, 0]
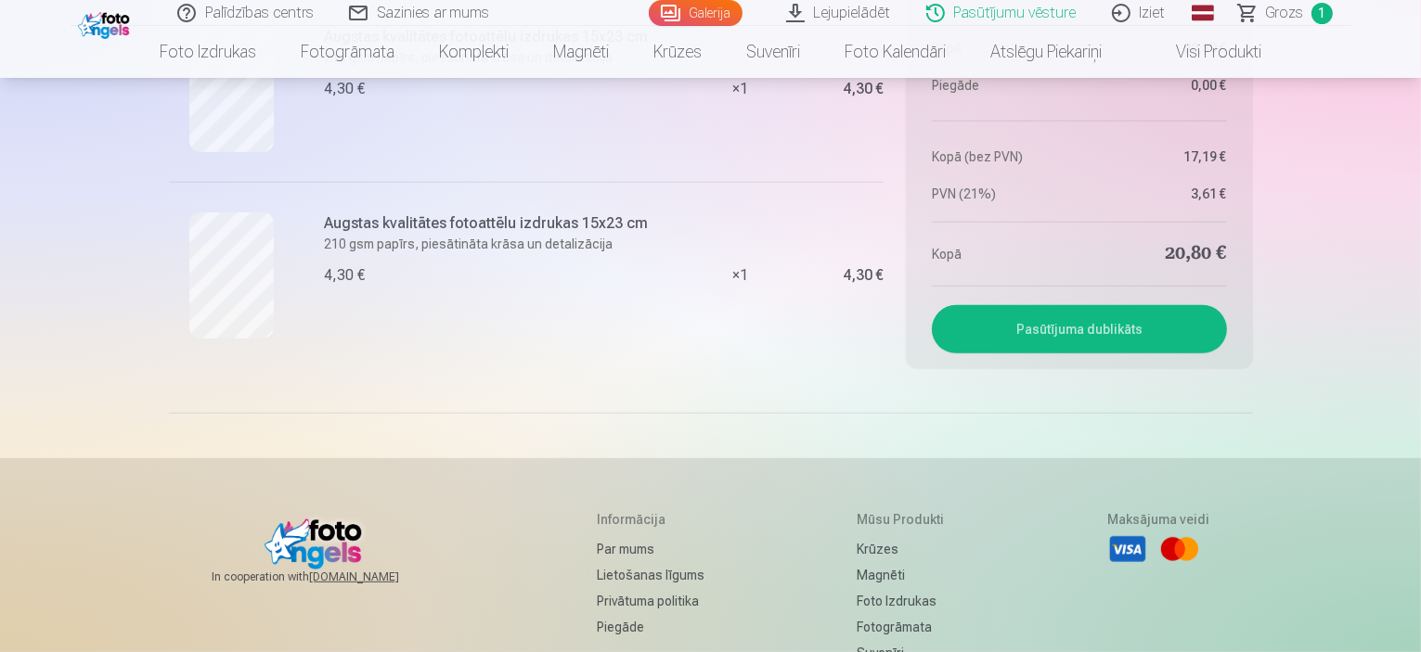
click at [1070, 336] on button "Pasūtījuma dublikāts" at bounding box center [1079, 329] width 294 height 48
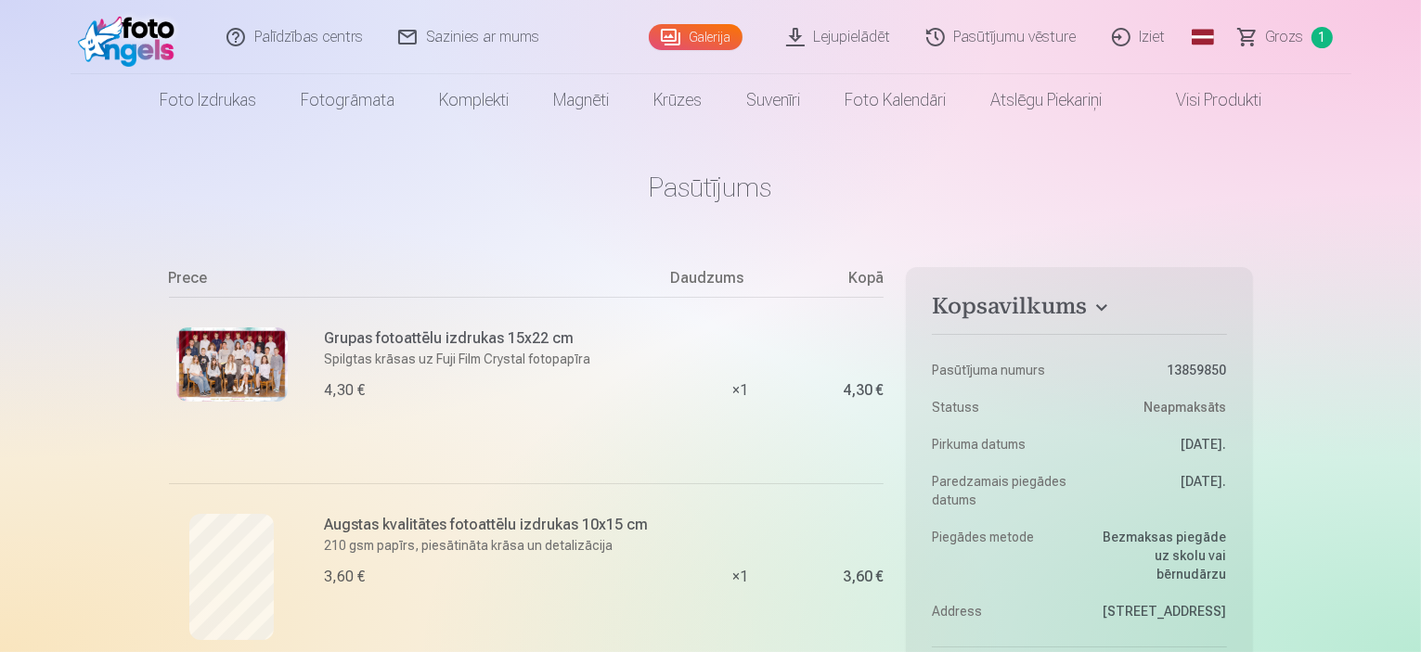
click at [145, 50] on img at bounding box center [131, 36] width 107 height 59
